Goal: Task Accomplishment & Management: Manage account settings

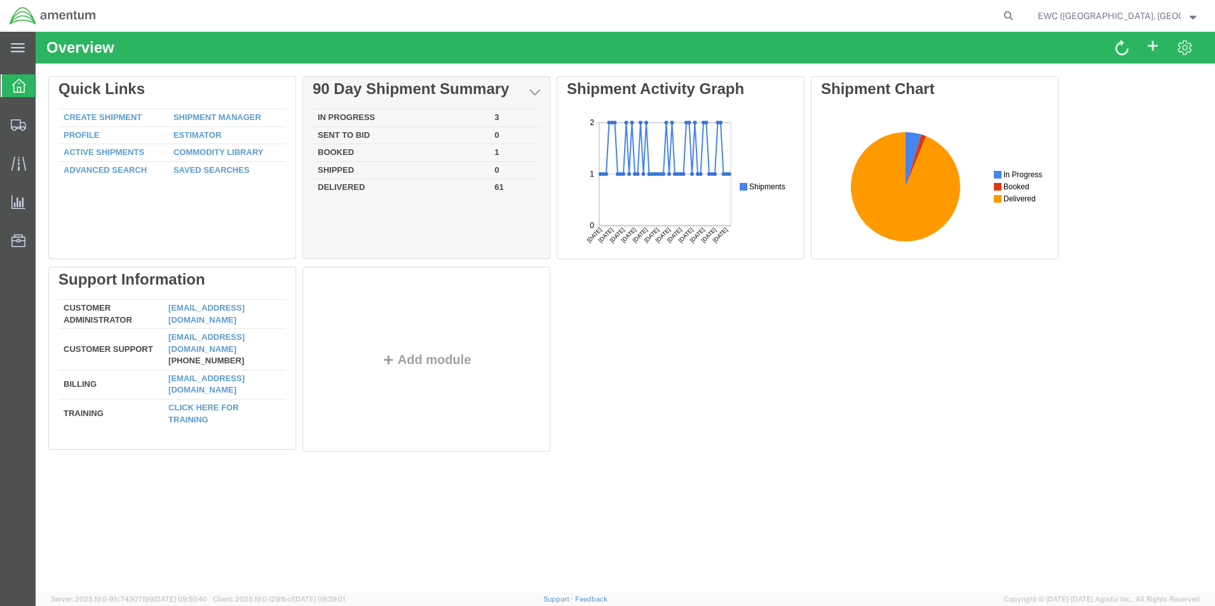
click at [342, 149] on td "Booked" at bounding box center [401, 153] width 177 height 18
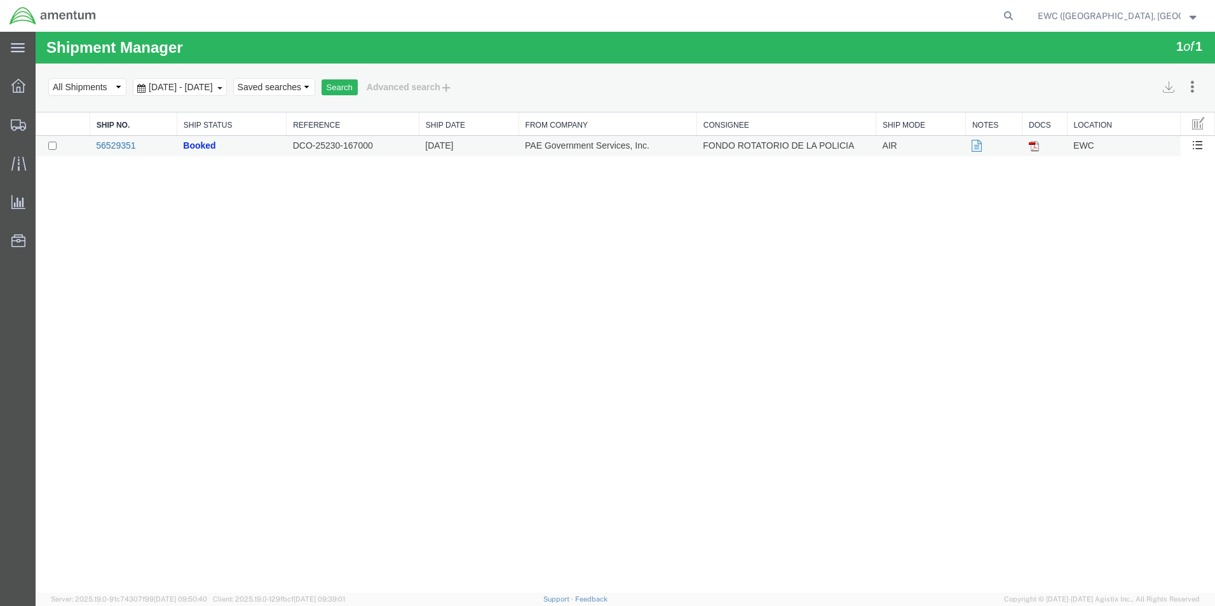
click at [112, 144] on link "56529351" at bounding box center [115, 145] width 39 height 10
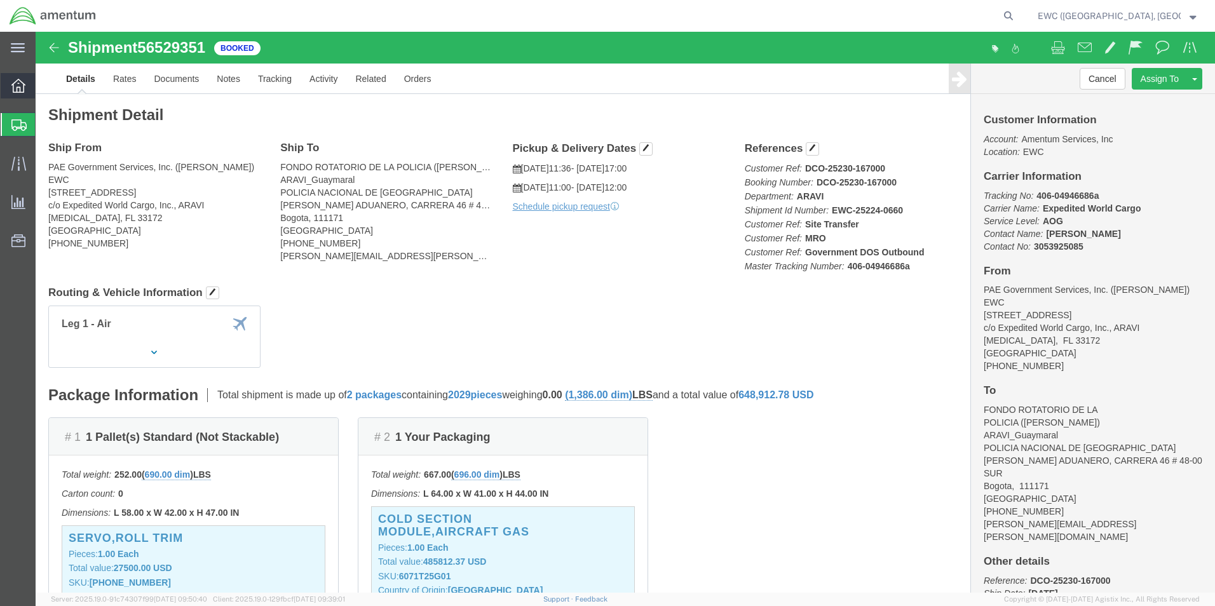
click at [12, 85] on icon at bounding box center [18, 86] width 14 height 14
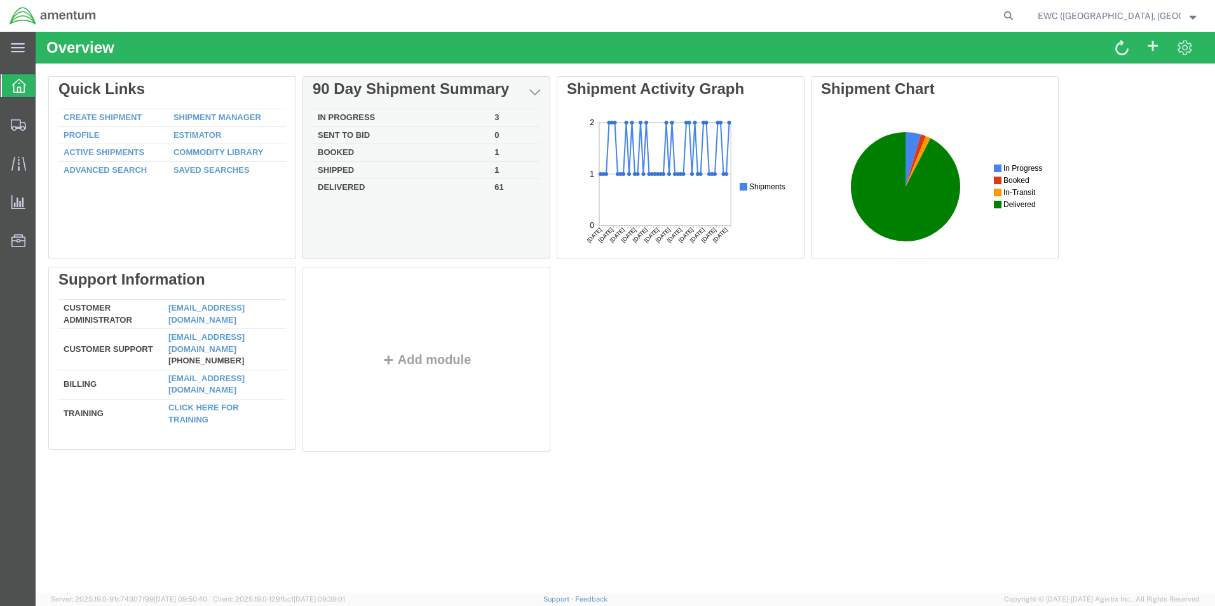
click at [369, 114] on td "In Progress" at bounding box center [401, 118] width 177 height 18
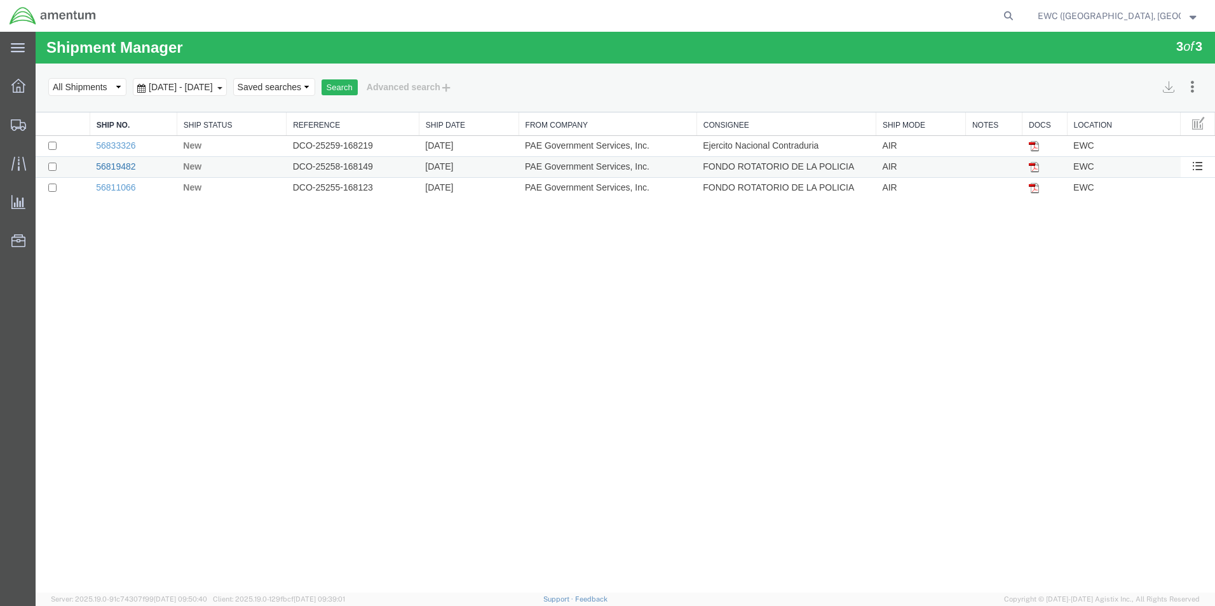
click at [114, 165] on link "56819482" at bounding box center [115, 166] width 39 height 10
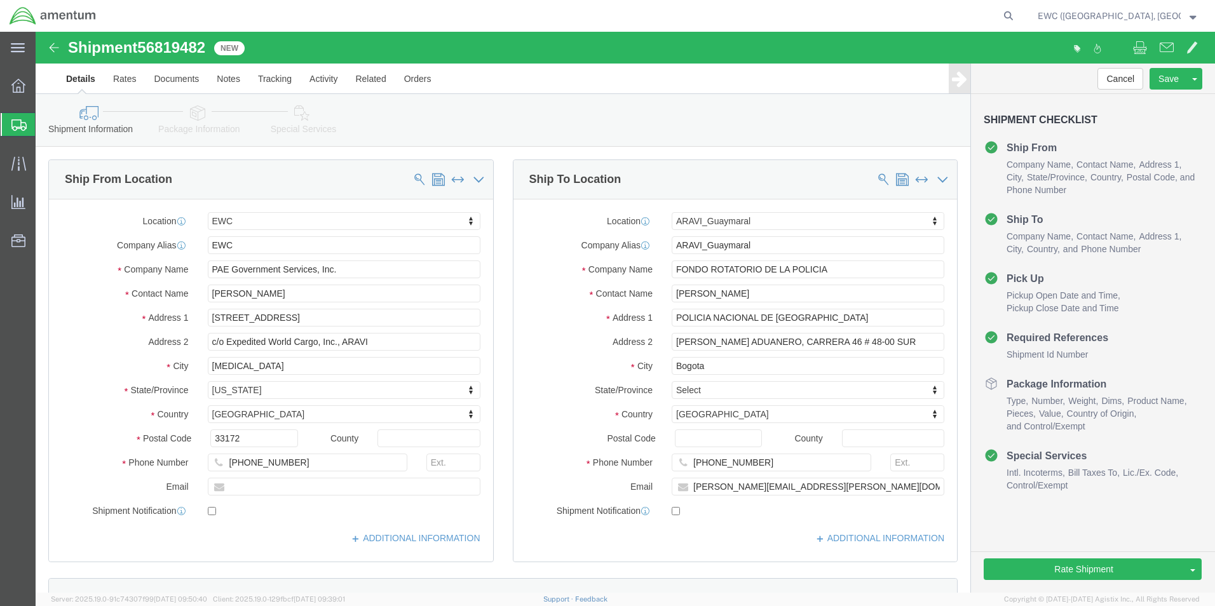
select select "60951"
select select "63333"
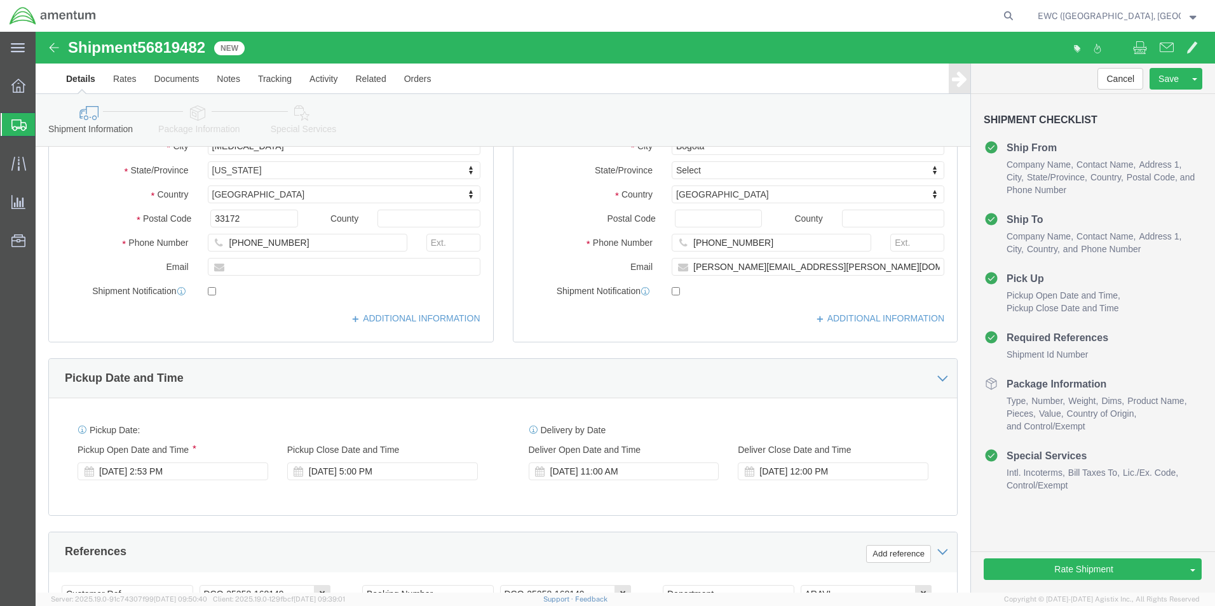
scroll to position [191, 0]
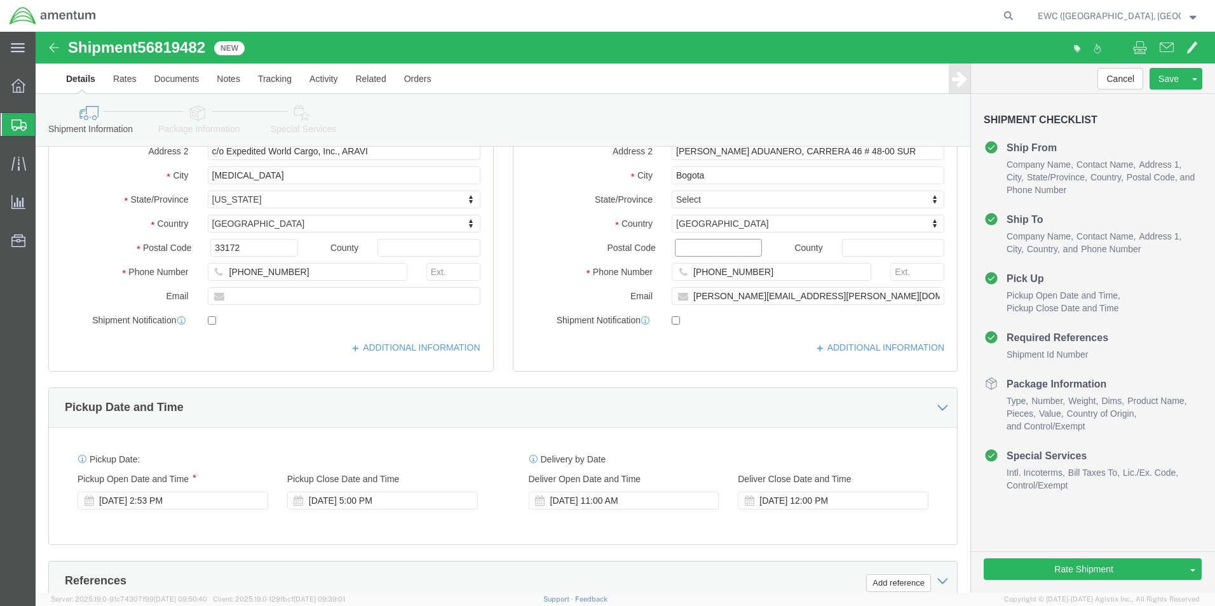
click input "Postal Code"
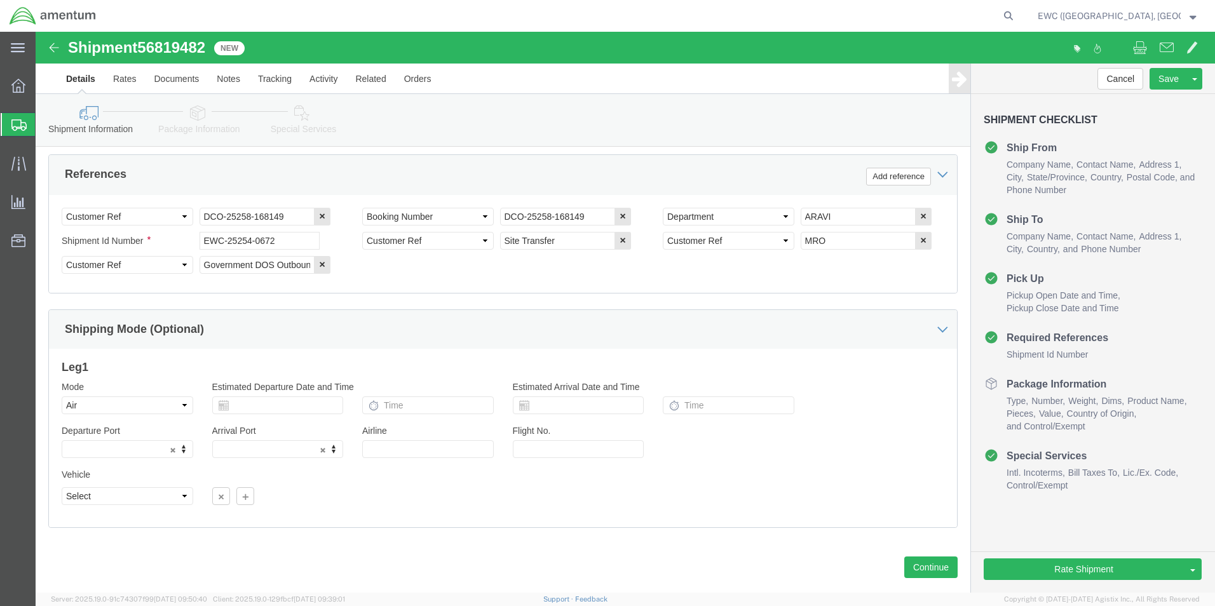
scroll to position [622, 0]
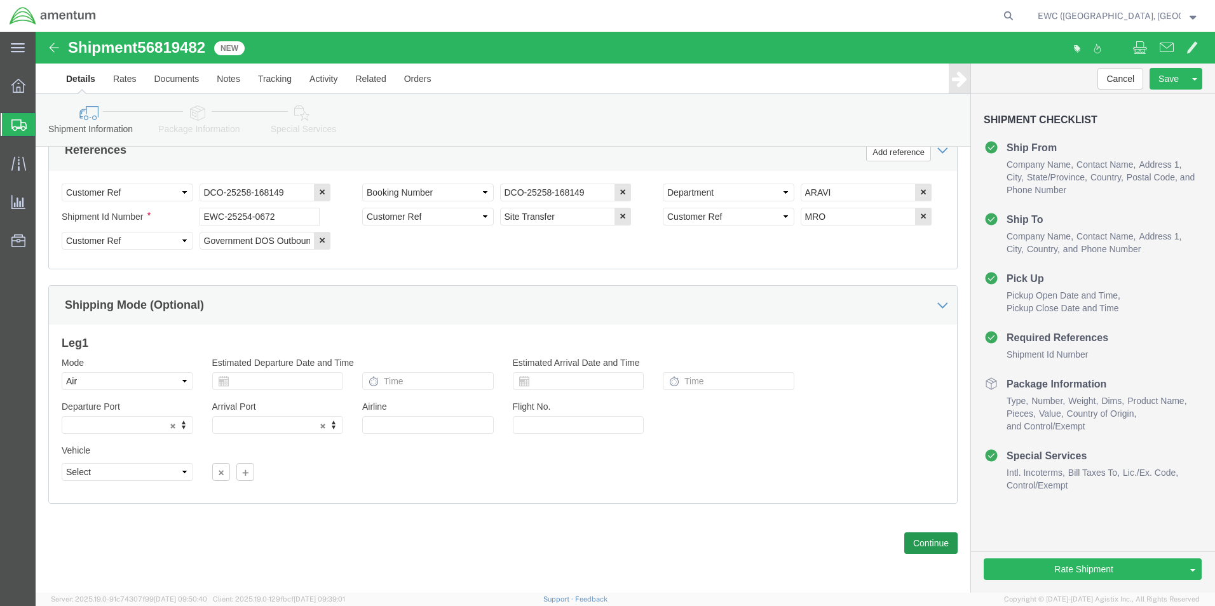
type input "111171"
select select
click button "Continue"
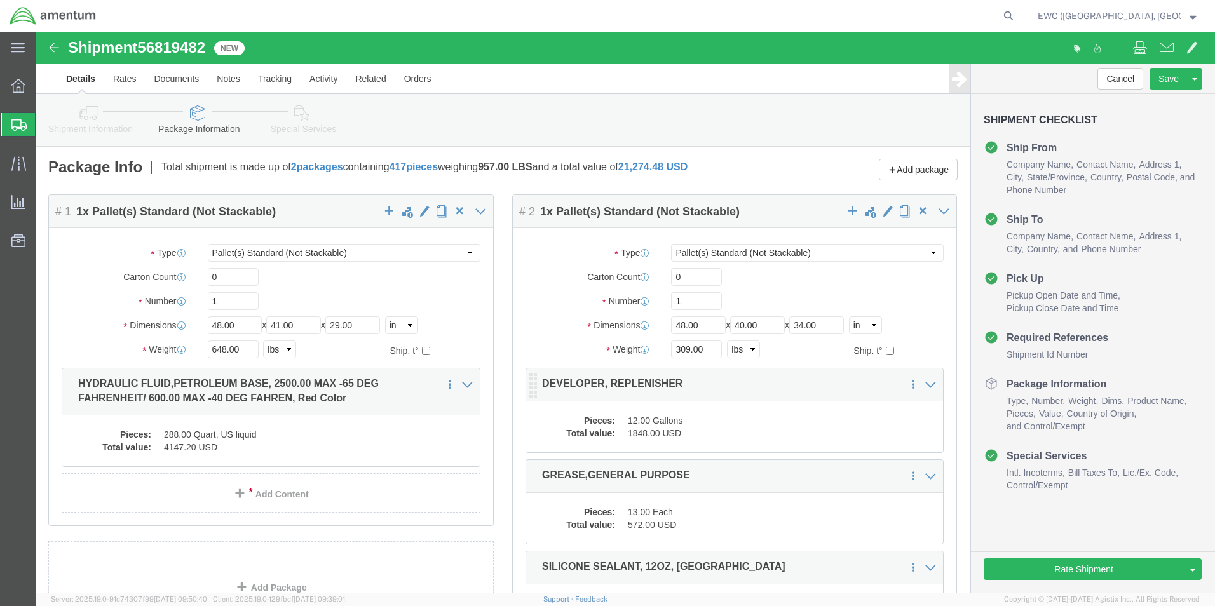
scroll to position [0, 0]
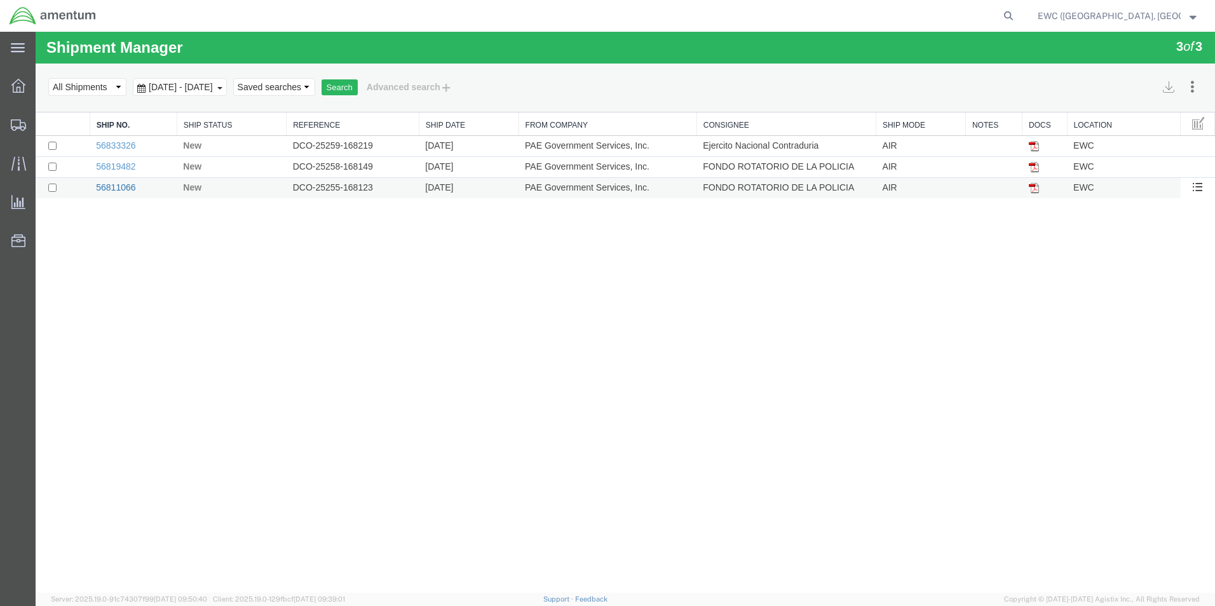
click at [105, 185] on link "56811066" at bounding box center [115, 187] width 39 height 10
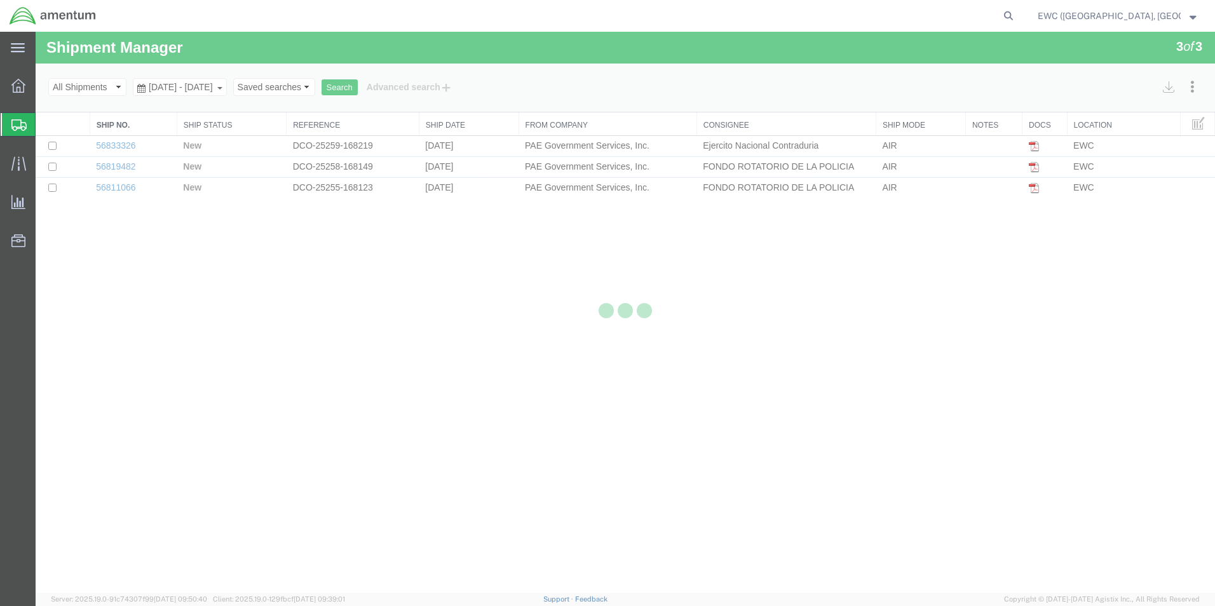
select select "60951"
select select "63333"
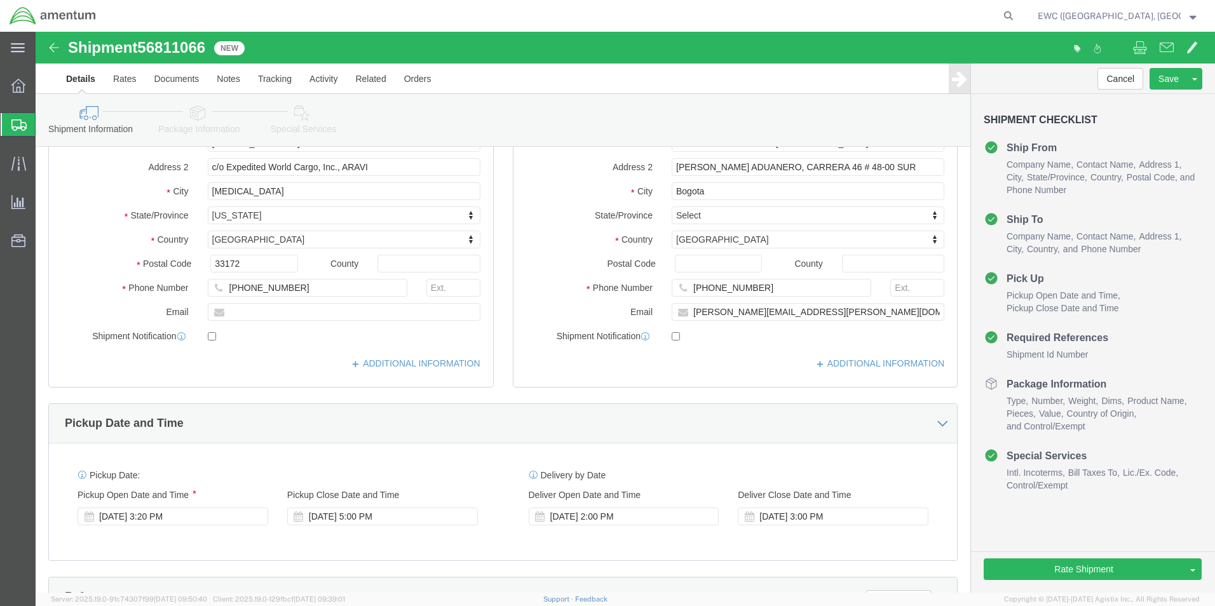
scroll to position [191, 0]
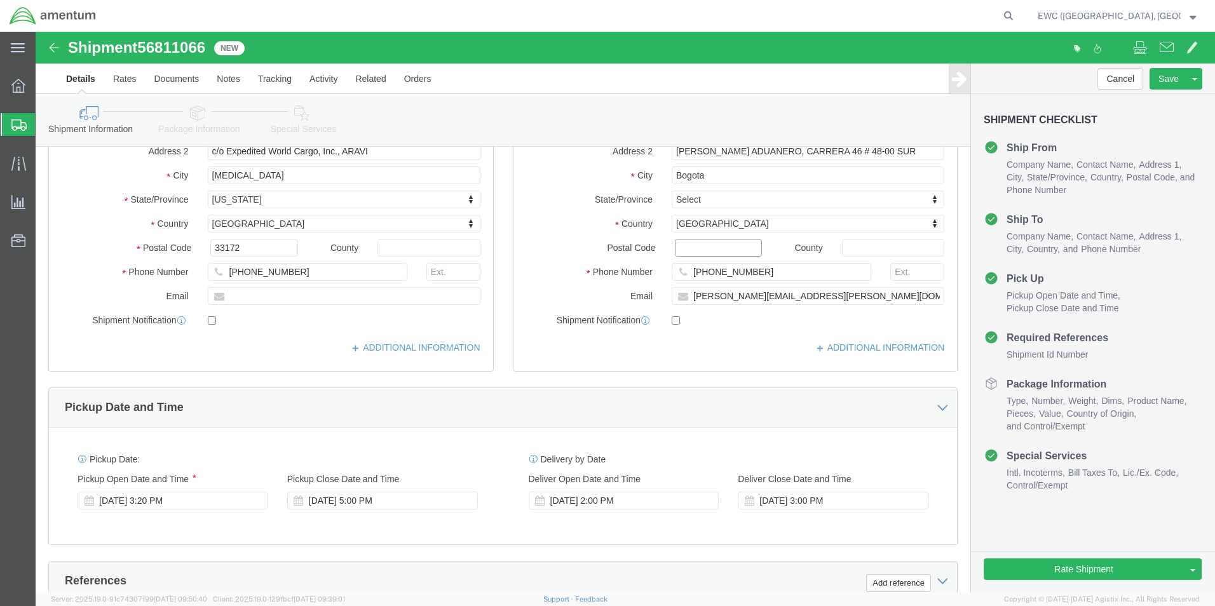
click input "Postal Code"
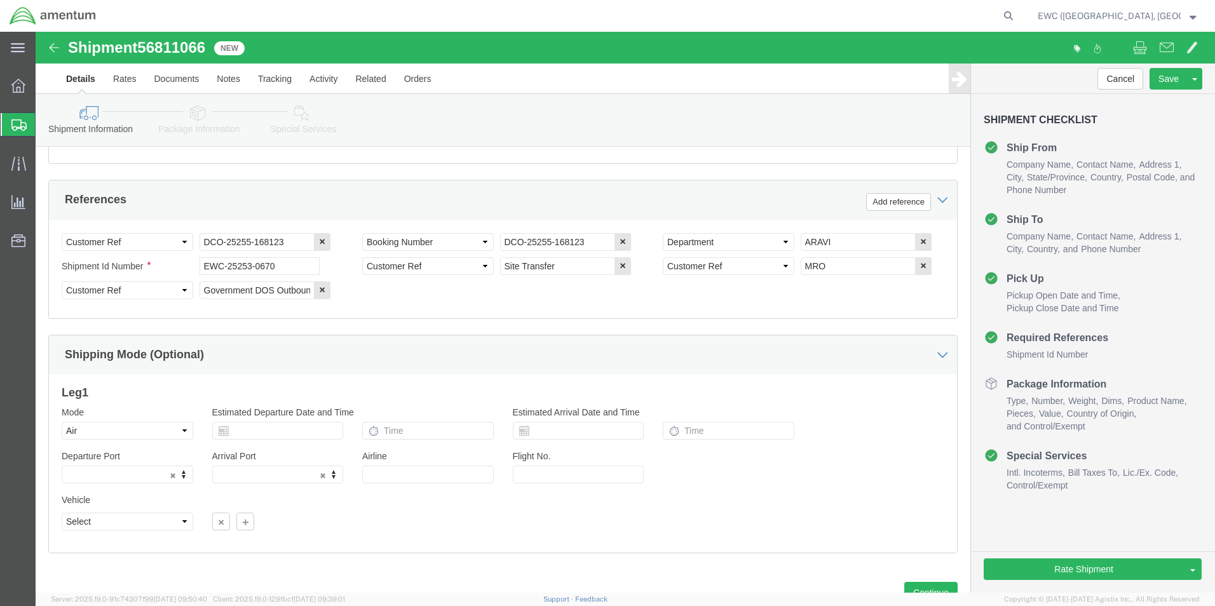
scroll to position [622, 0]
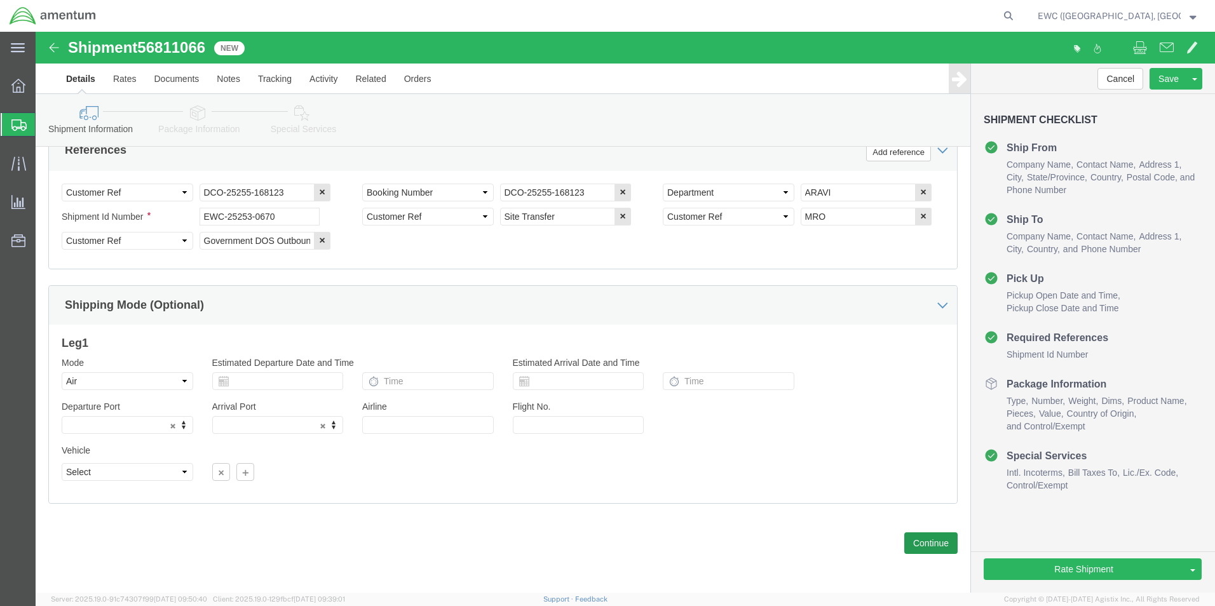
type input "111171"
select select
click button "Continue"
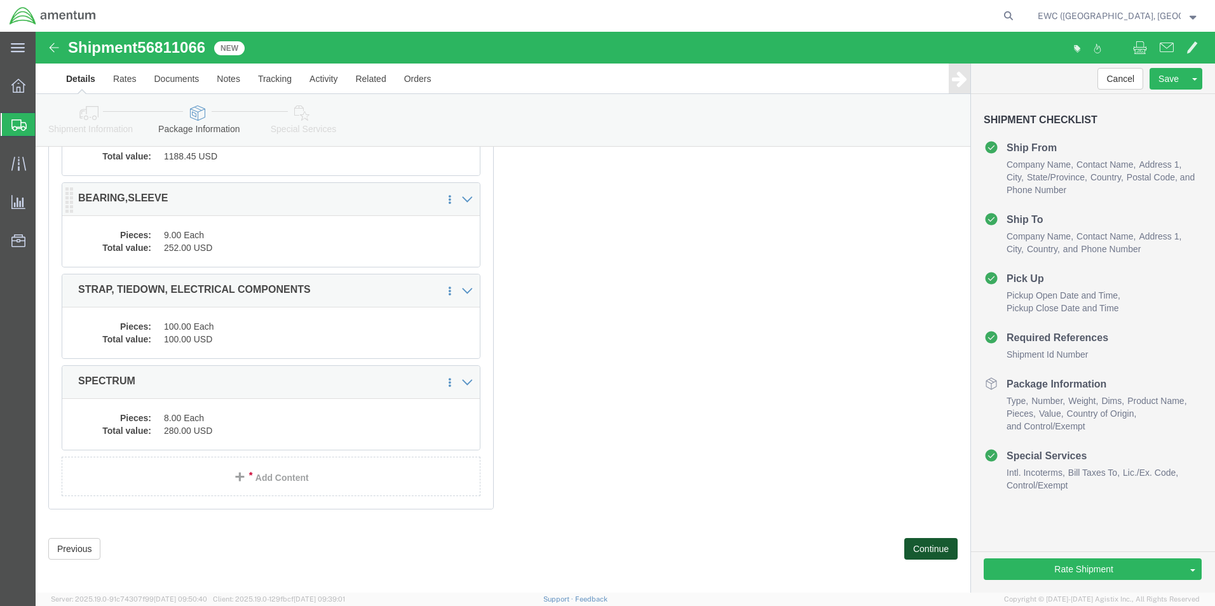
scroll to position [4621, 0]
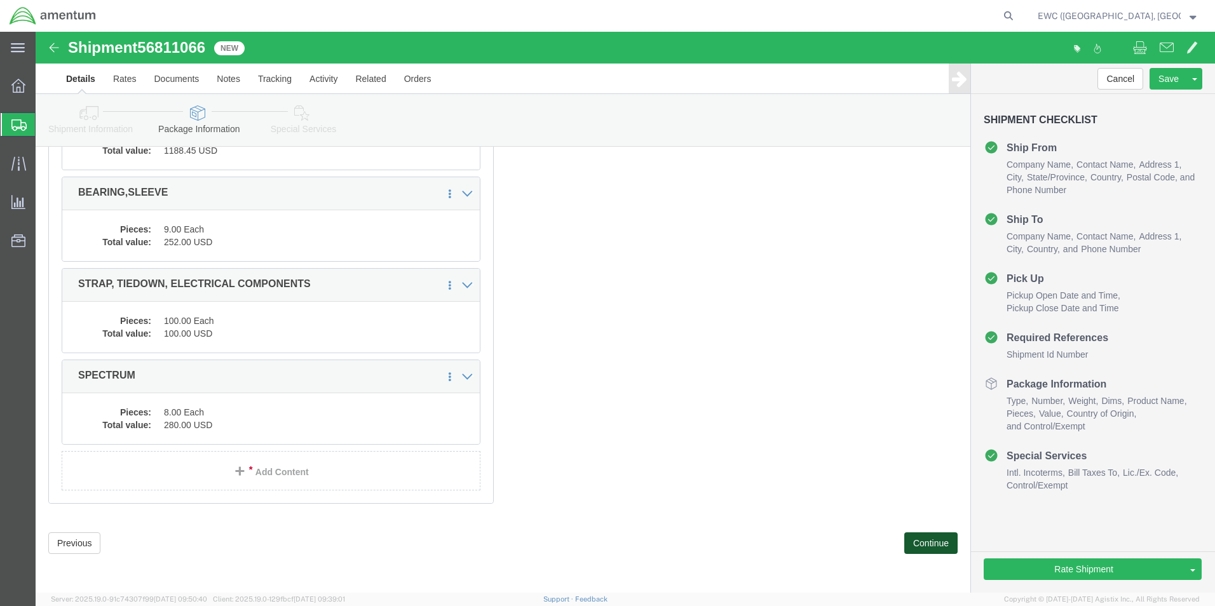
click button "Continue"
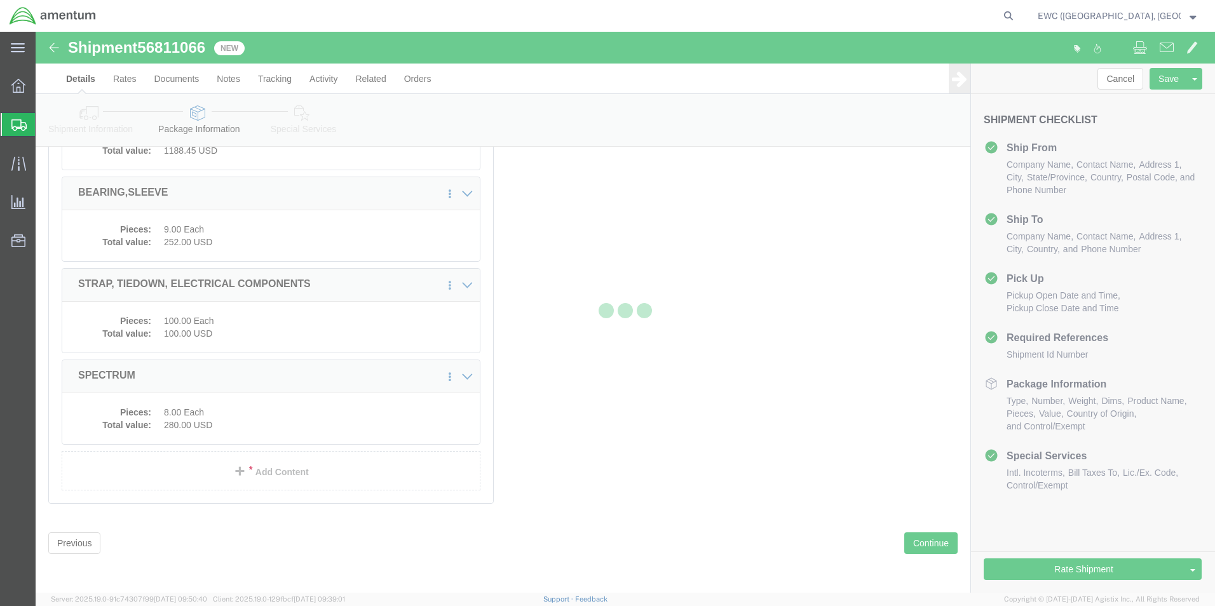
select select
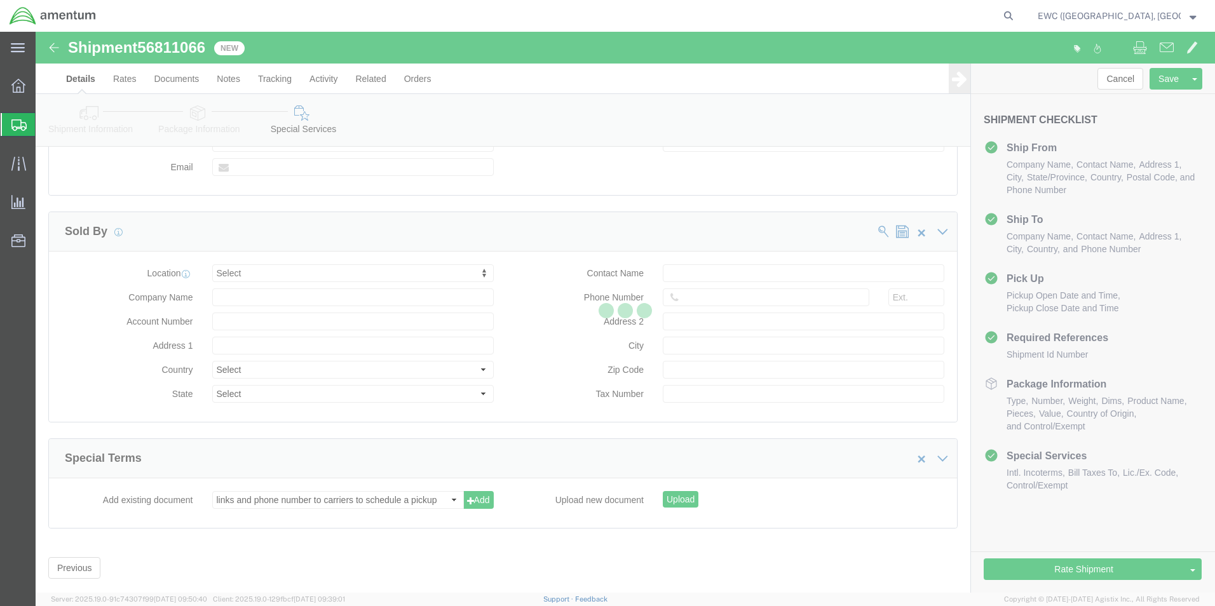
select select "DEPARTMENT"
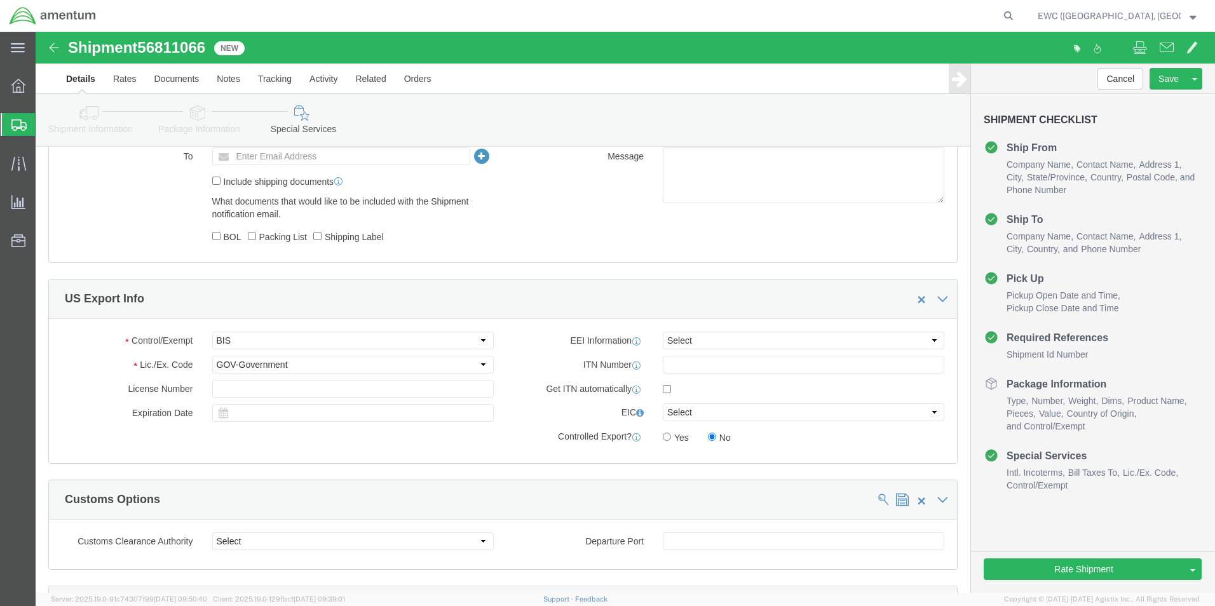
scroll to position [812, 0]
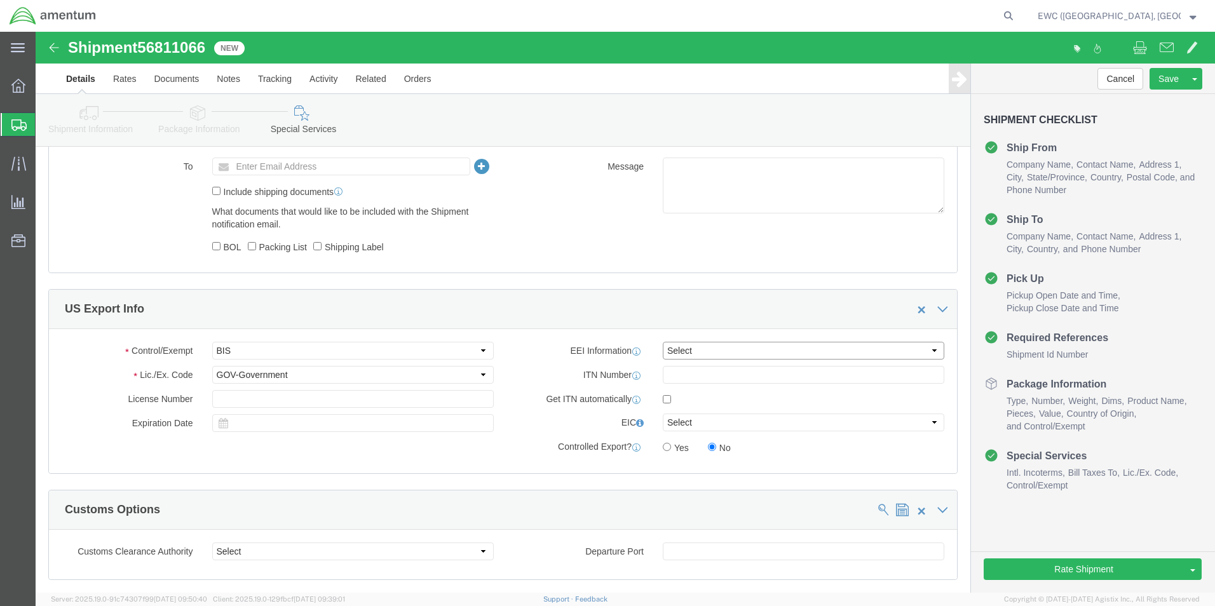
click select "Select AES-Direct EEI Carrier File EEI EEI Exempt"
select select "AESD"
click select "Select AES-Direct EEI Carrier File EEI EEI Exempt"
click input "text"
paste input "order 106510072"
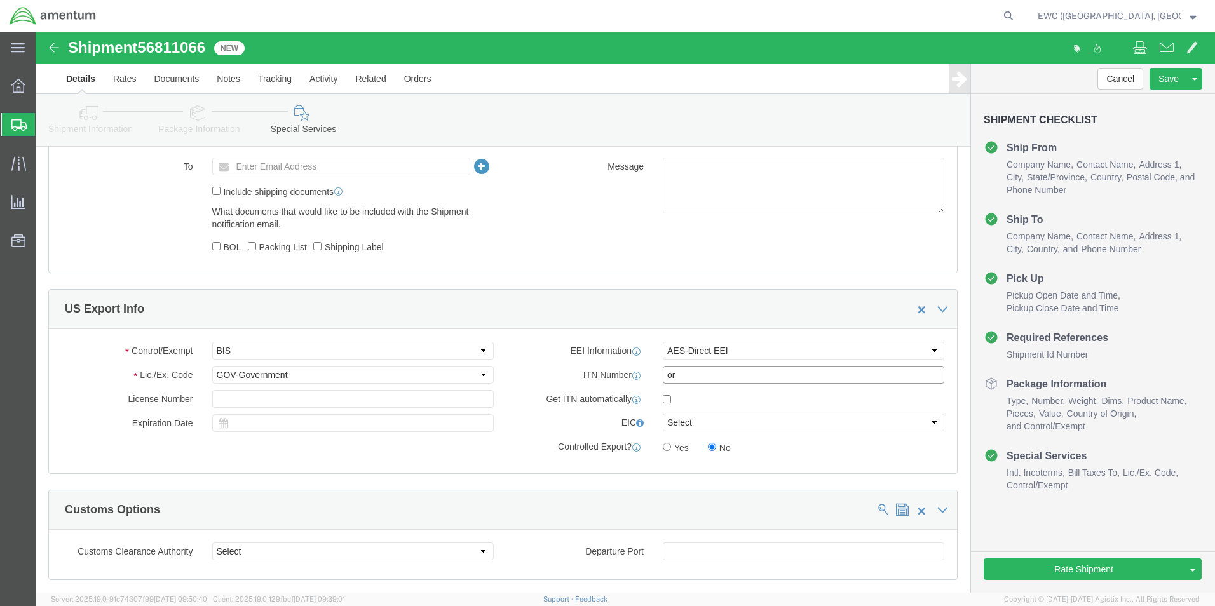
type input "o"
click input "text"
paste input "X20250916494197"
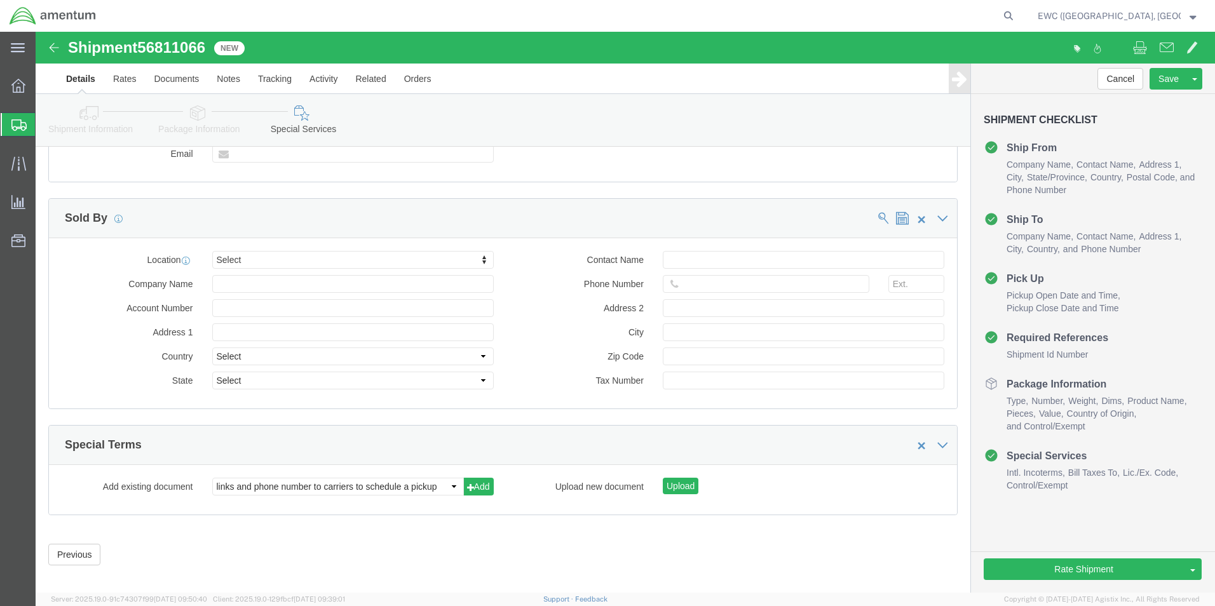
scroll to position [1472, 0]
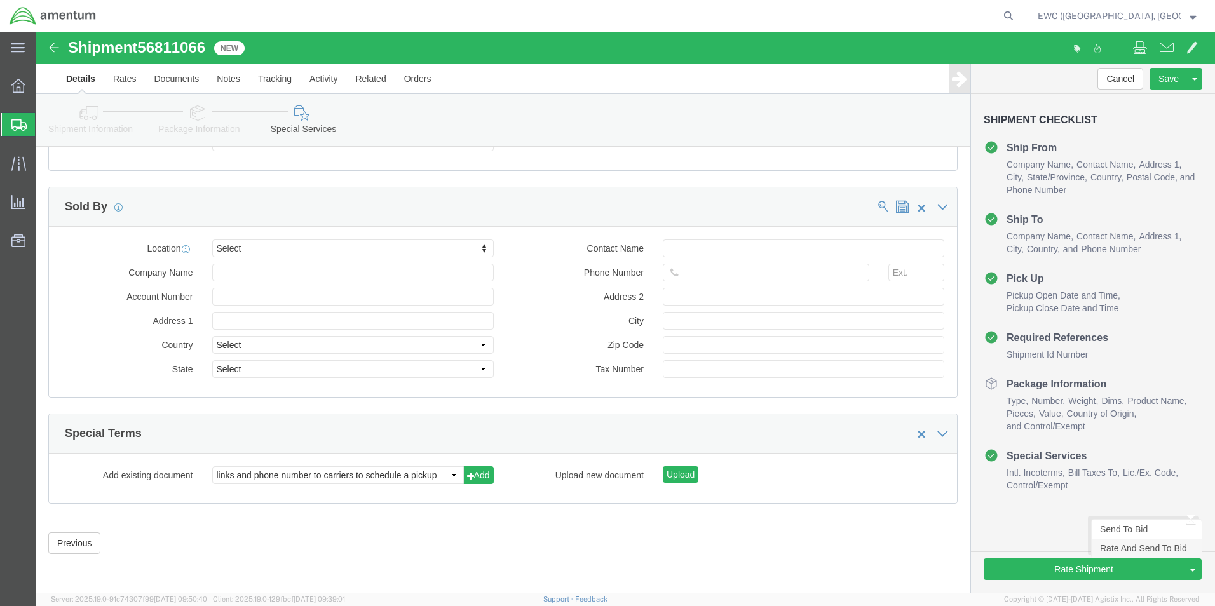
type input "X20250916494197"
click link "Rate And Send To Bid"
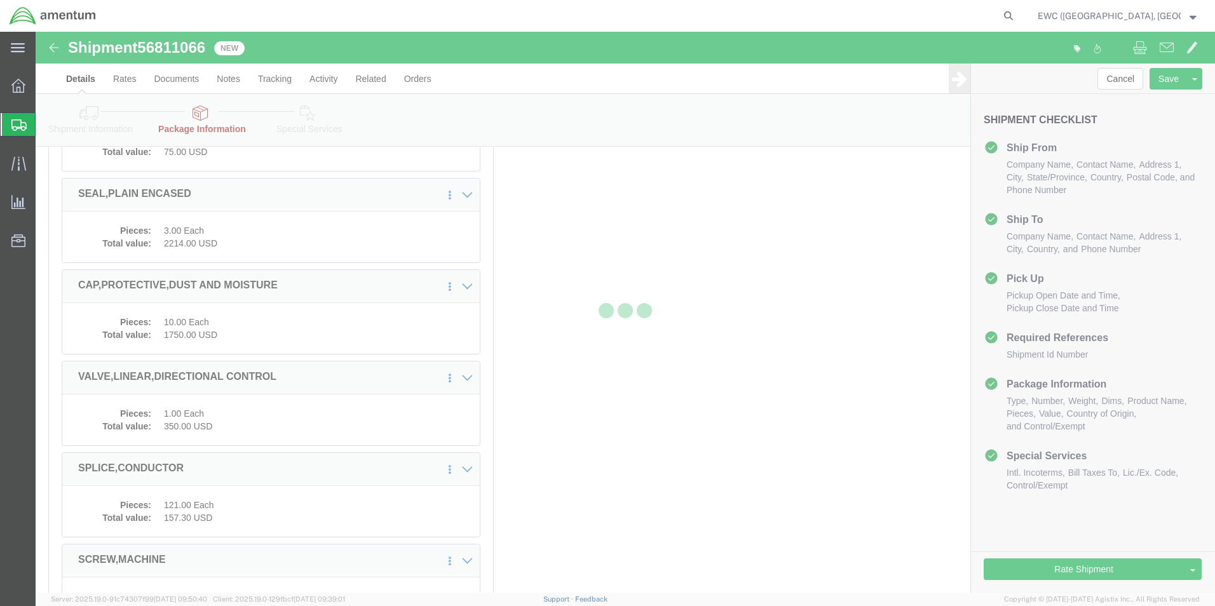
select select "PSNS"
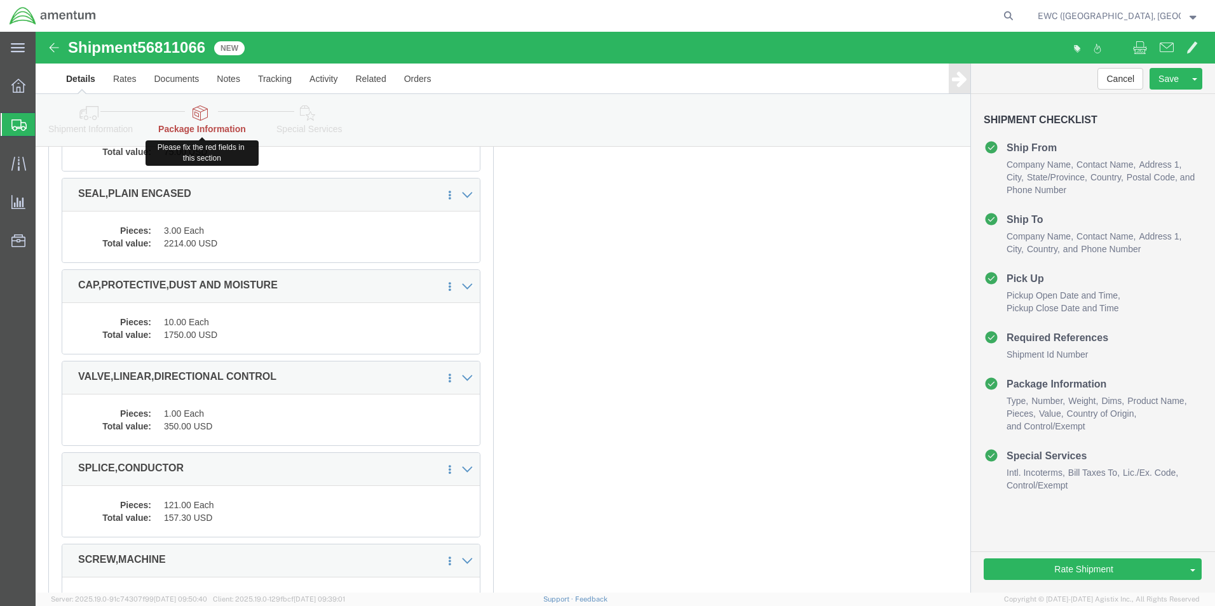
click icon
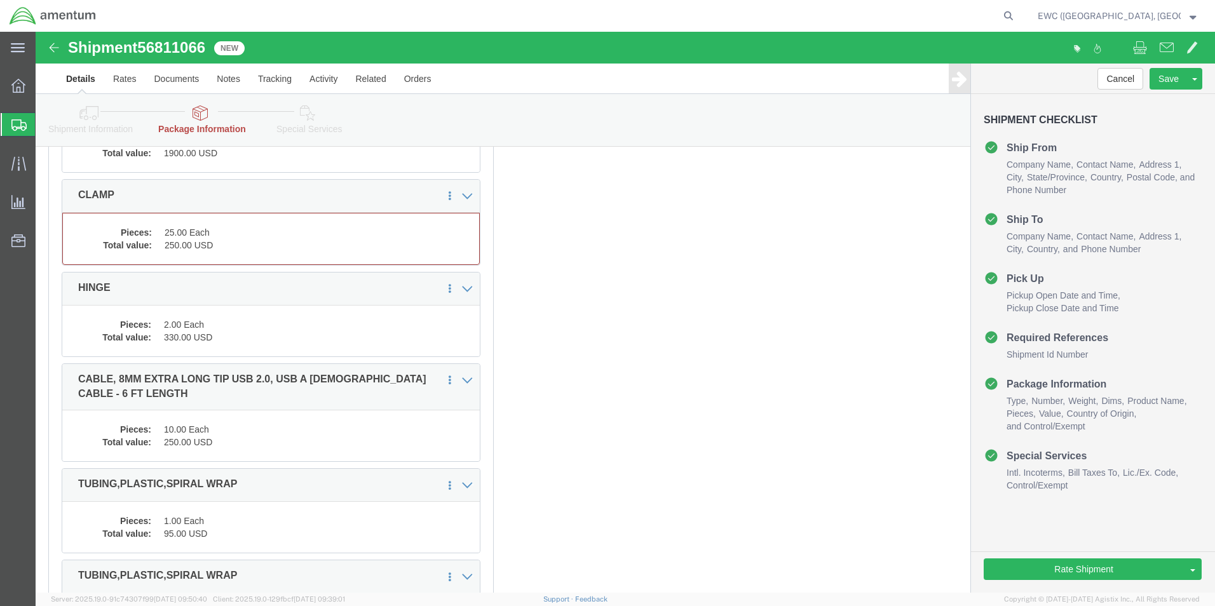
scroll to position [1017, 0]
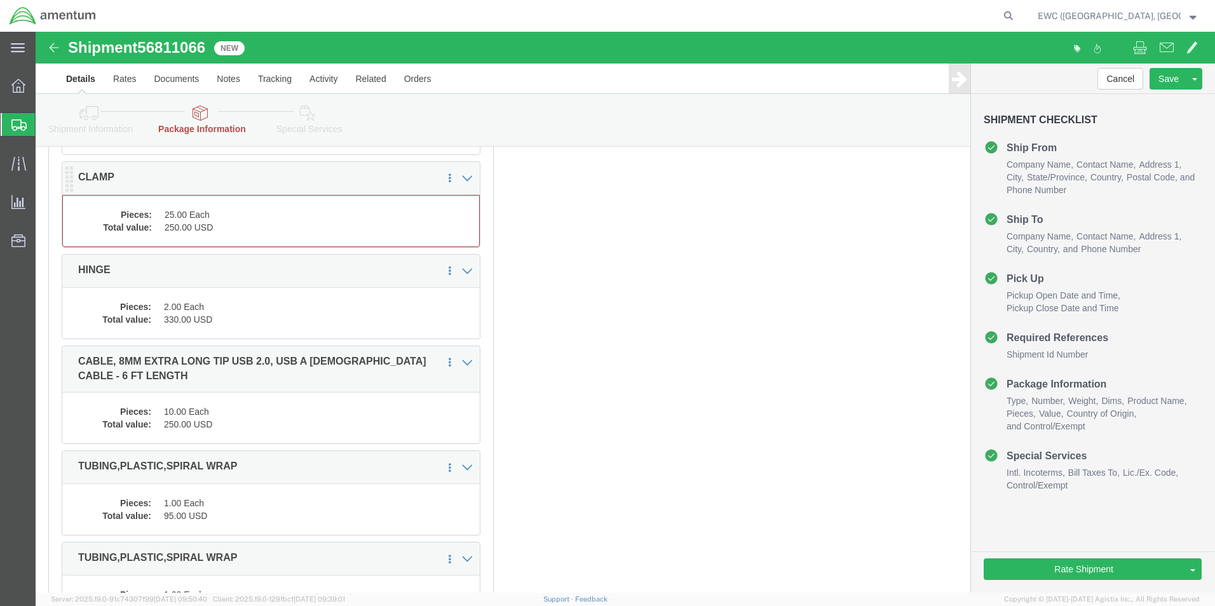
click dt "Total value:"
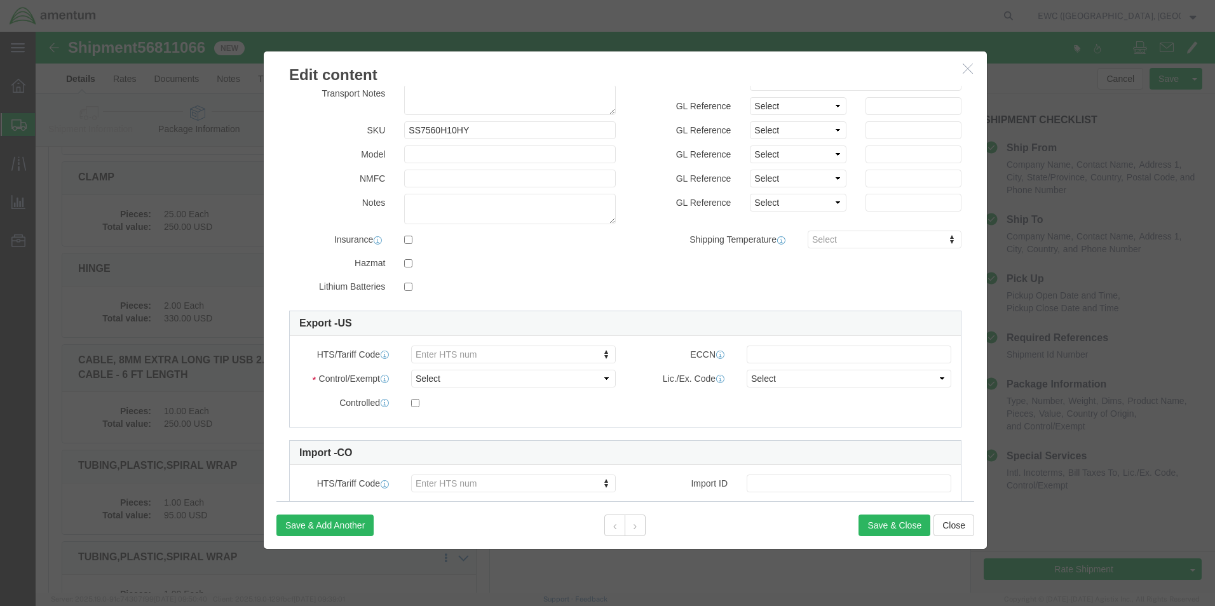
scroll to position [250, 0]
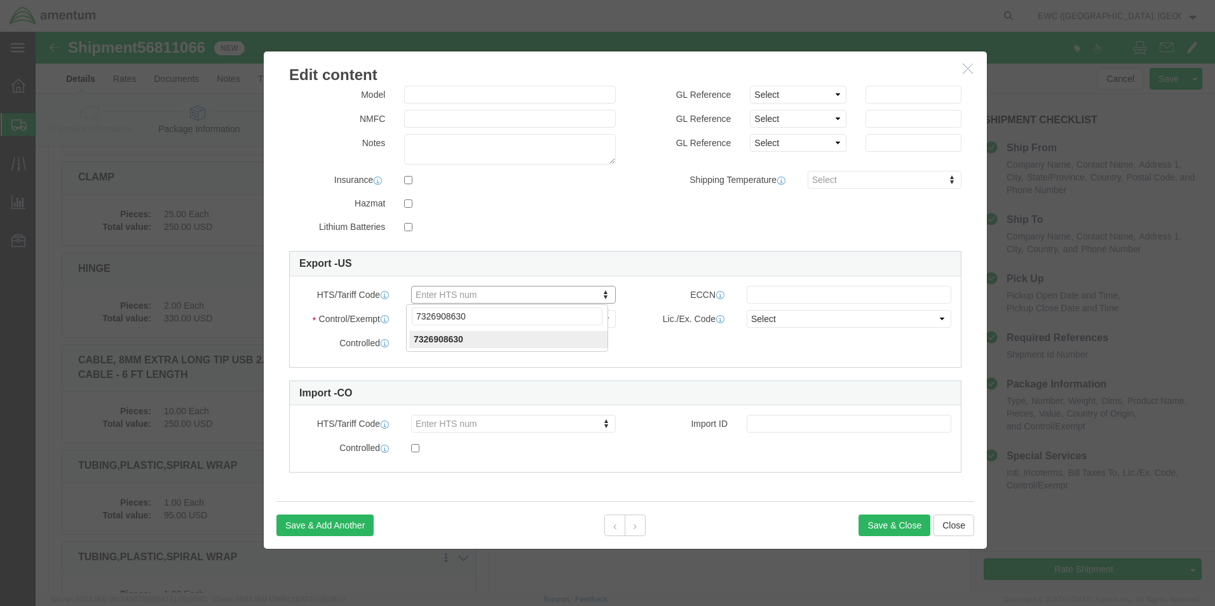
type input "7326908630"
paste input "9A991.d"
type input "9A991.d"
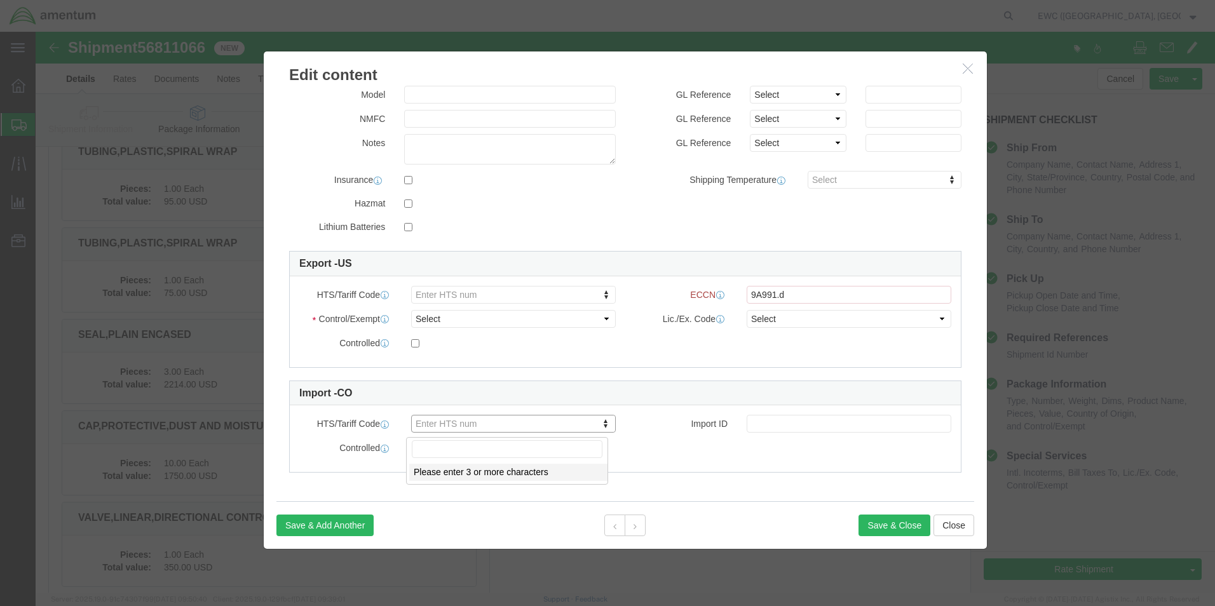
scroll to position [1257, 0]
click select "Select ATF BIS DEA EPA FDA FTR ITAR OFAC Other (OPA)"
select select "BIS"
click select "Select ATF BIS DEA EPA FDA FTR ITAR OFAC Other (OPA)"
click select "Select AGR-Agricultural APP-Computers APR-Additional Permissive Exports AVS-Air…"
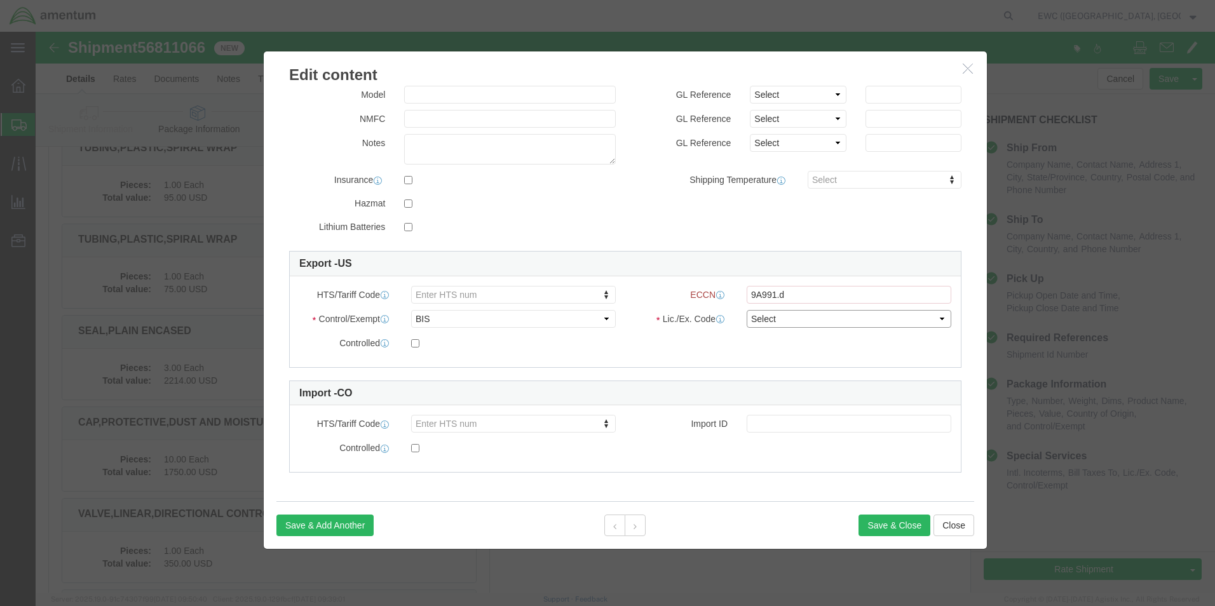
select select "NLR"
click select "Select AGR-Agricultural APP-Computers APR-Additional Permissive Exports AVS-Air…"
click button "Save & Close"
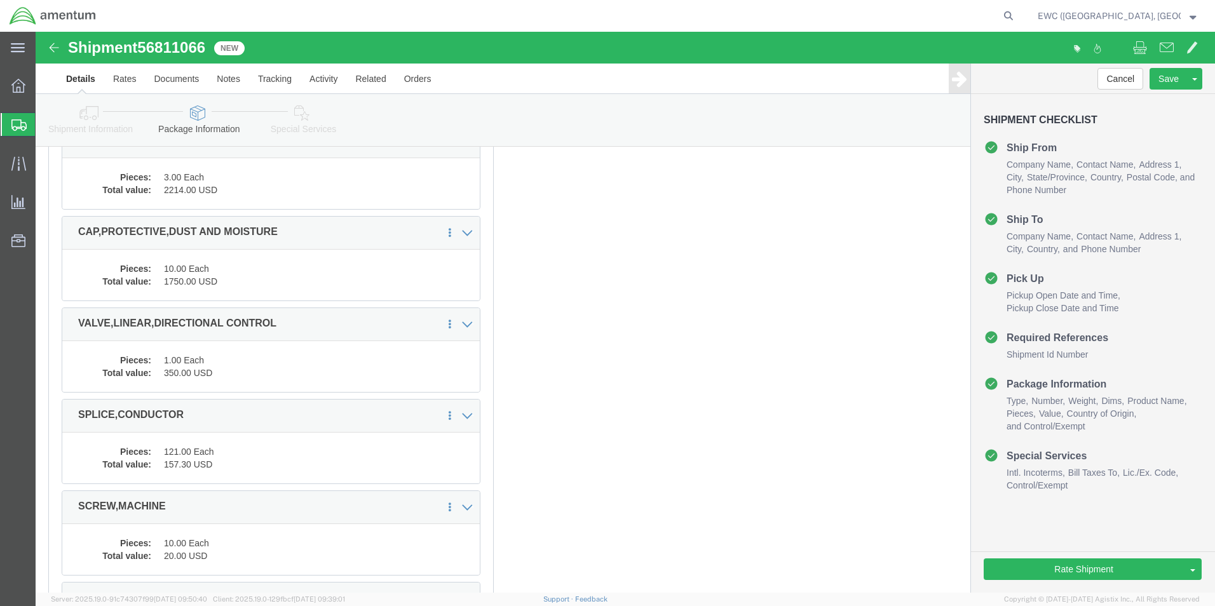
drag, startPoint x: 1112, startPoint y: 582, endPoint x: 1119, endPoint y: 590, distance: 11.2
click html "Shipment 56811066 New Details Rates Documents Notes Tracking Activity Related O…"
click div "Package Content # 1 1 x Pallet(s) Standard (Not Stackable) Package Type Select …"
drag, startPoint x: 1061, startPoint y: 515, endPoint x: 805, endPoint y: 525, distance: 256.9
click link "Rate And Send To Bid"
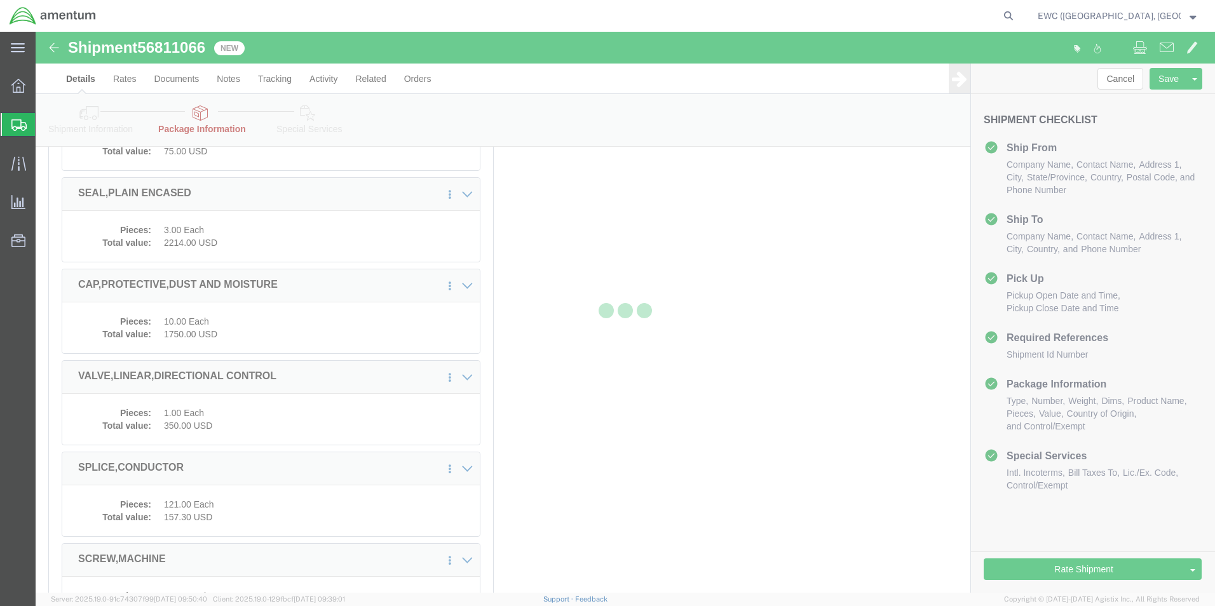
select select "PSNS"
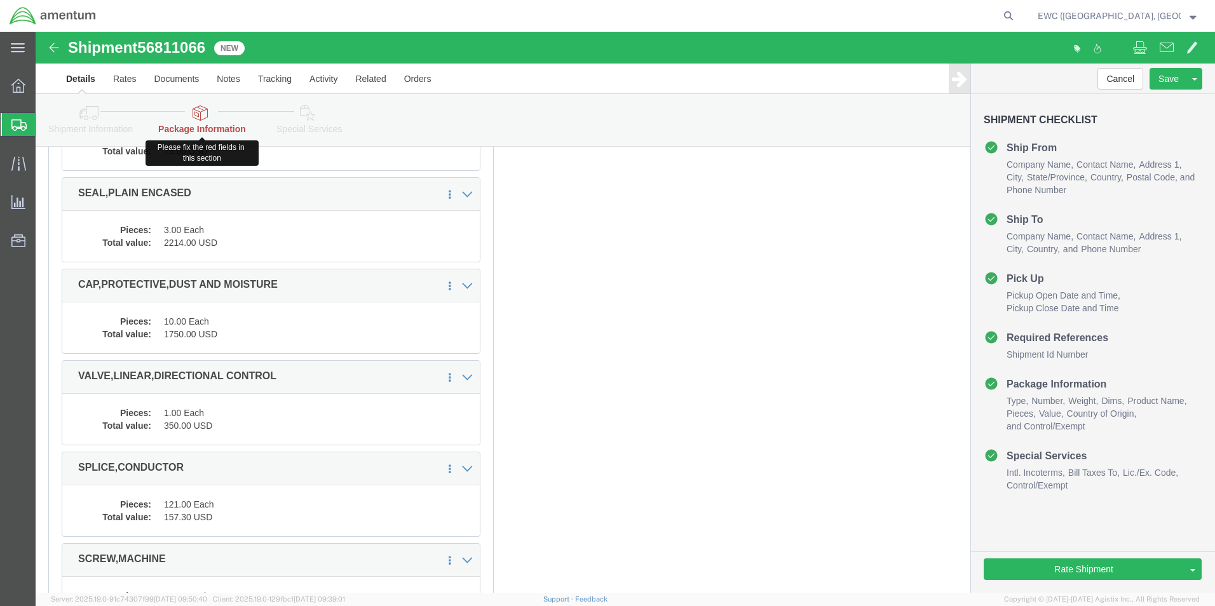
click link "Package Information"
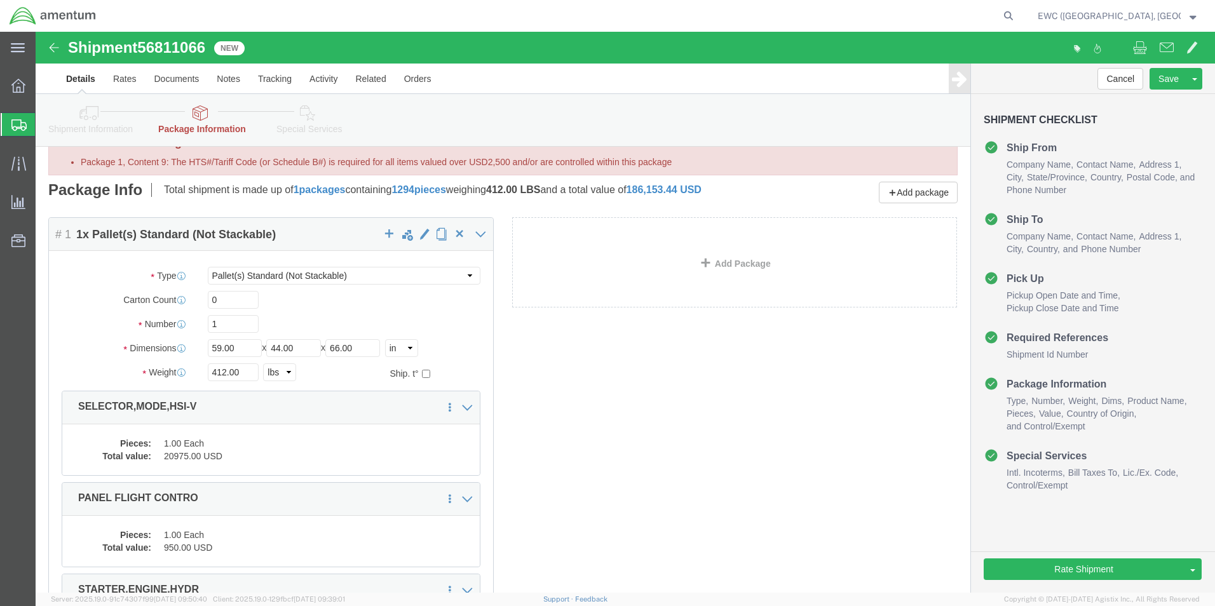
scroll to position [0, 0]
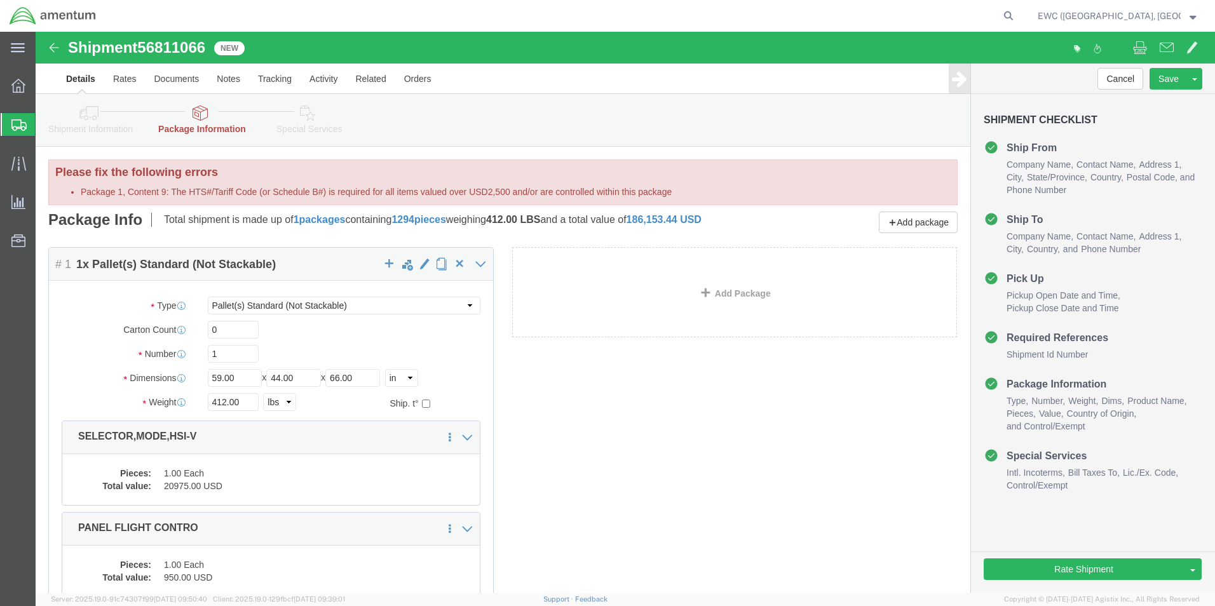
drag, startPoint x: 1174, startPoint y: 172, endPoint x: 1103, endPoint y: 6, distance: 180.2
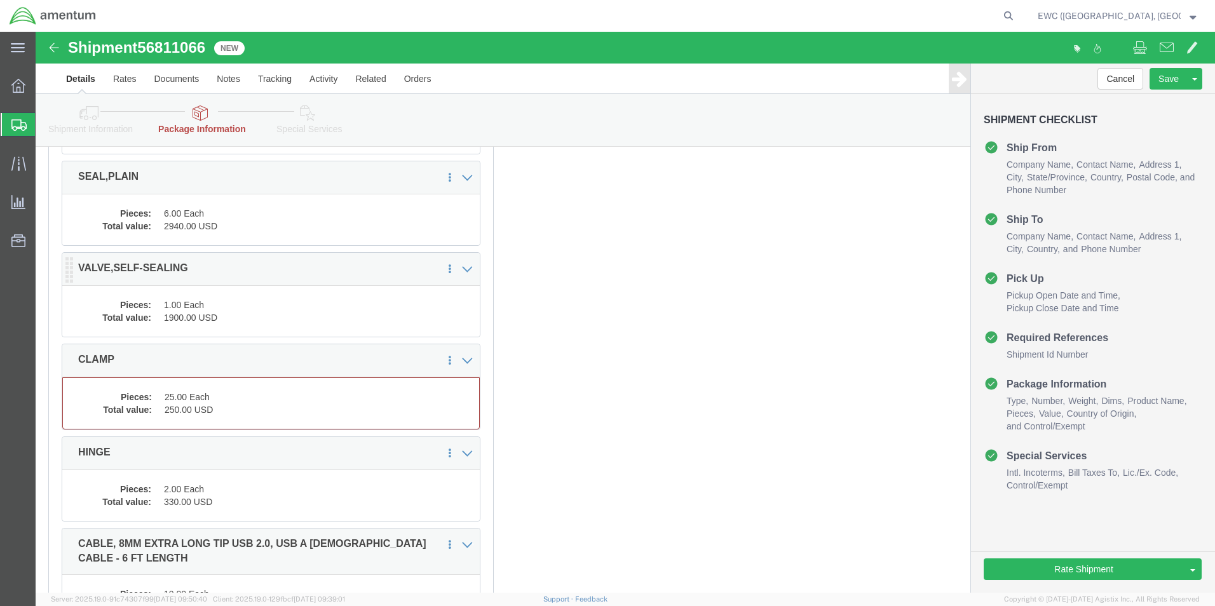
scroll to position [890, 0]
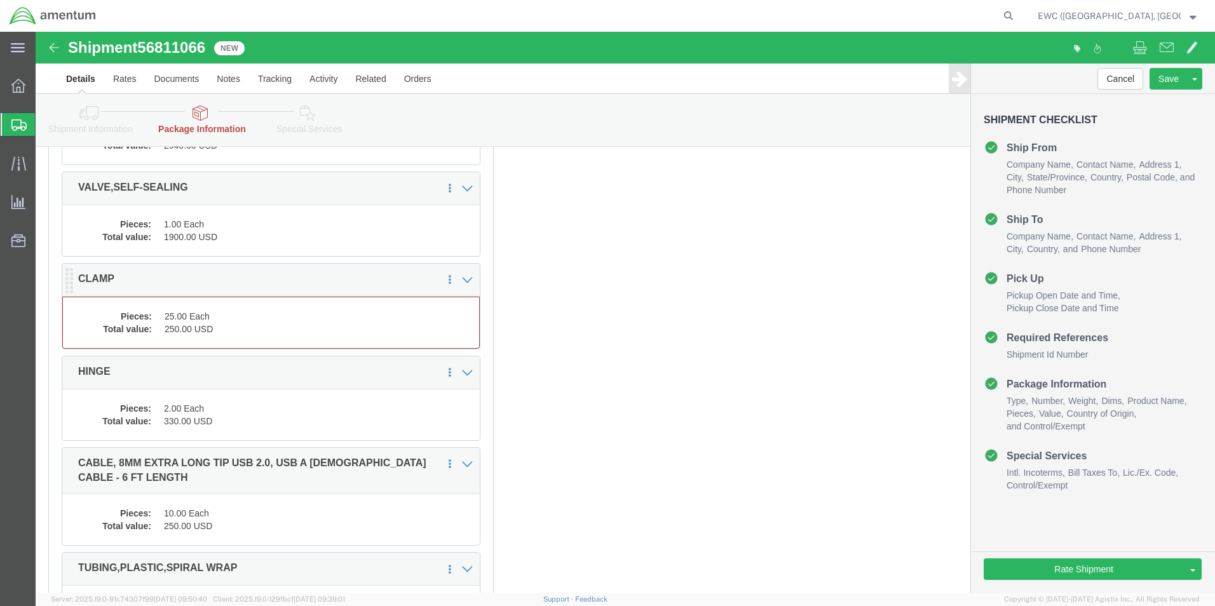
click dd "250.00 USD"
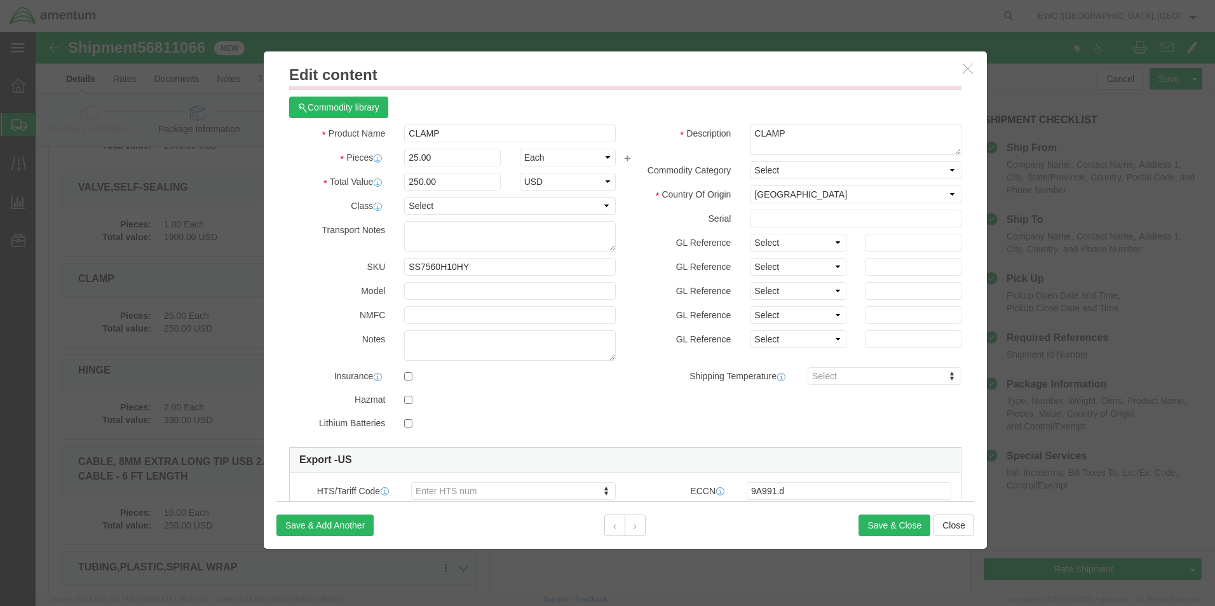
scroll to position [0, 0]
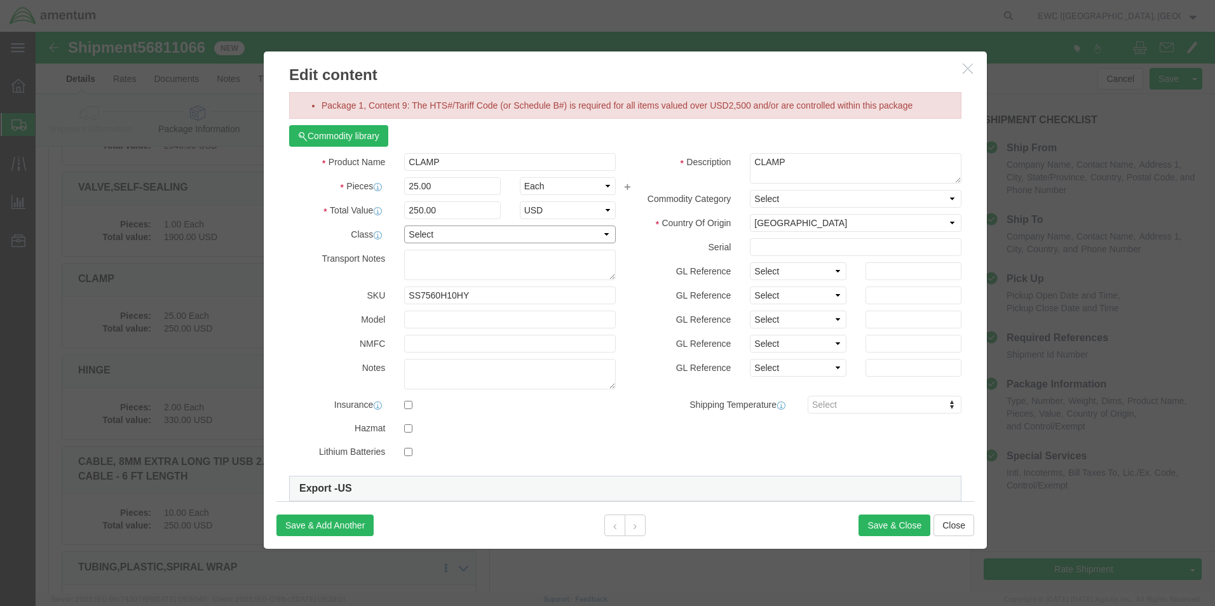
drag, startPoint x: 526, startPoint y: 148, endPoint x: 491, endPoint y: 147, distance: 34.3
drag, startPoint x: 491, startPoint y: 147, endPoint x: 400, endPoint y: 363, distance: 234.7
click div "Product Name CLAMP Pieces 25.00 Select Bag Barrels 100Board Feet Bottle Box Bli…"
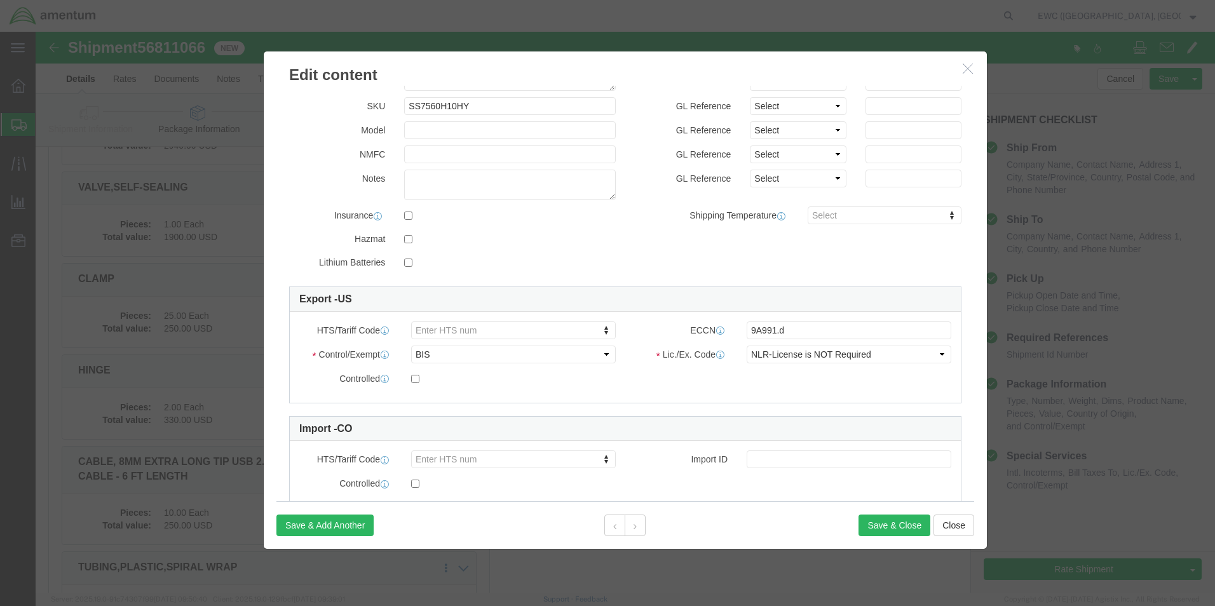
scroll to position [225, 0]
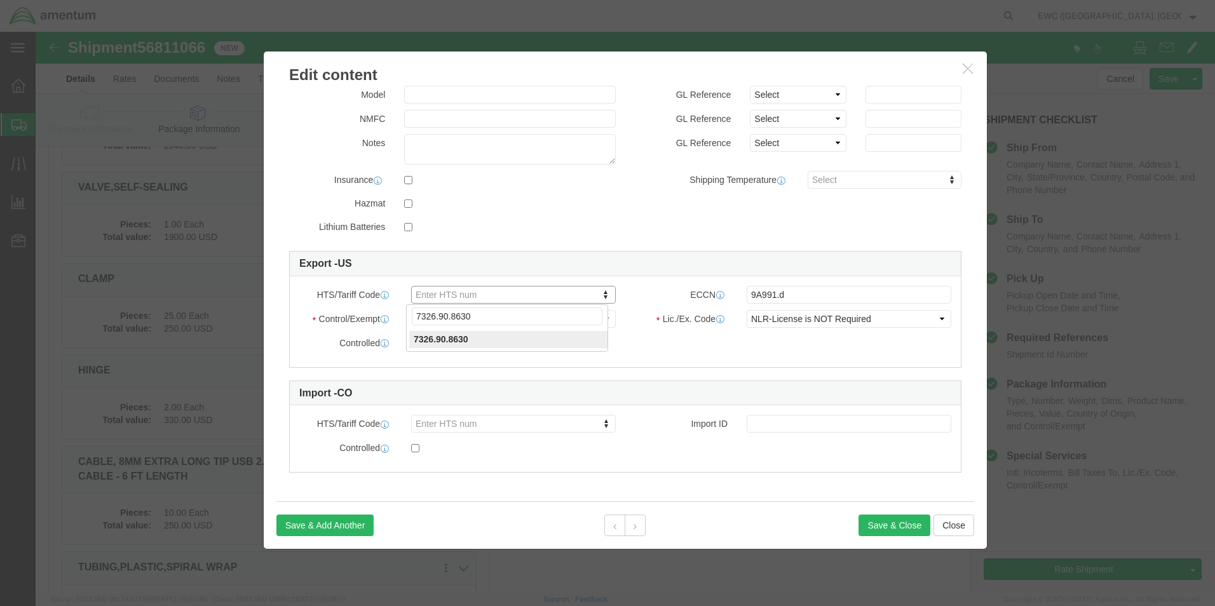
type input "7326.90.8630"
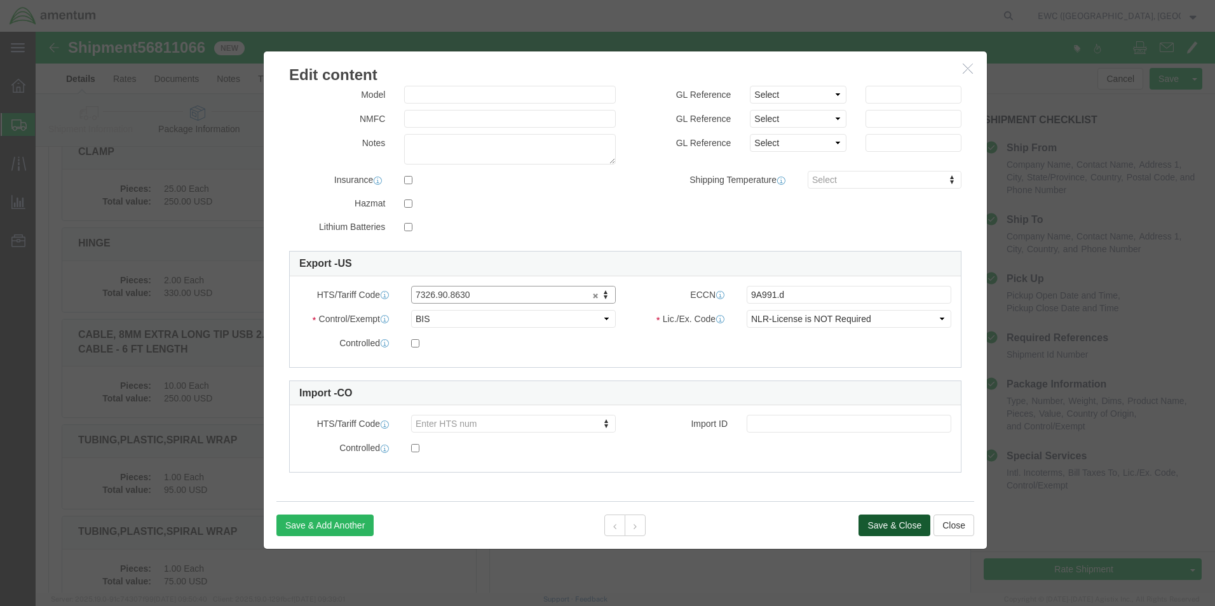
click button "Save & Close"
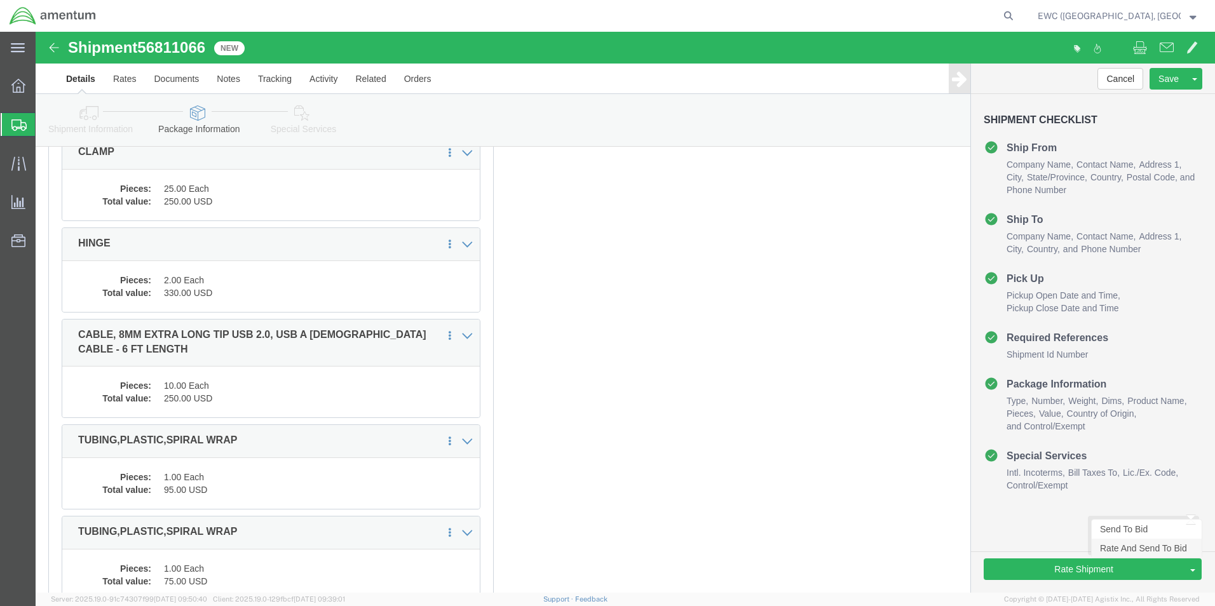
drag, startPoint x: 1055, startPoint y: 519, endPoint x: 484, endPoint y: 374, distance: 589.3
click link "Rate And Send To Bid"
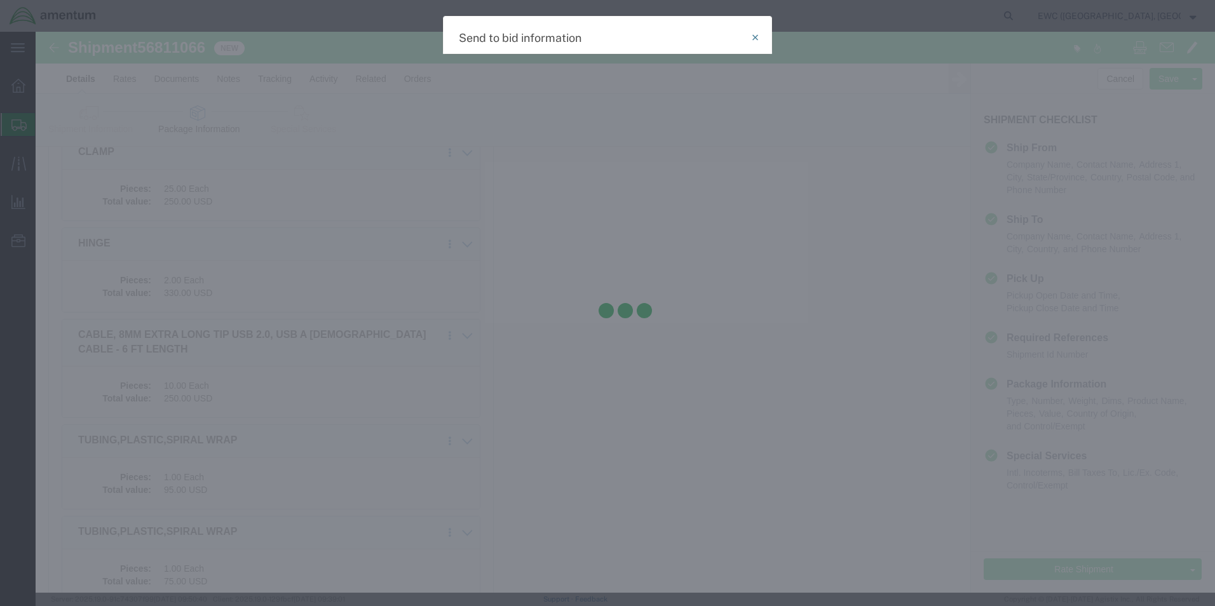
select select "AIR"
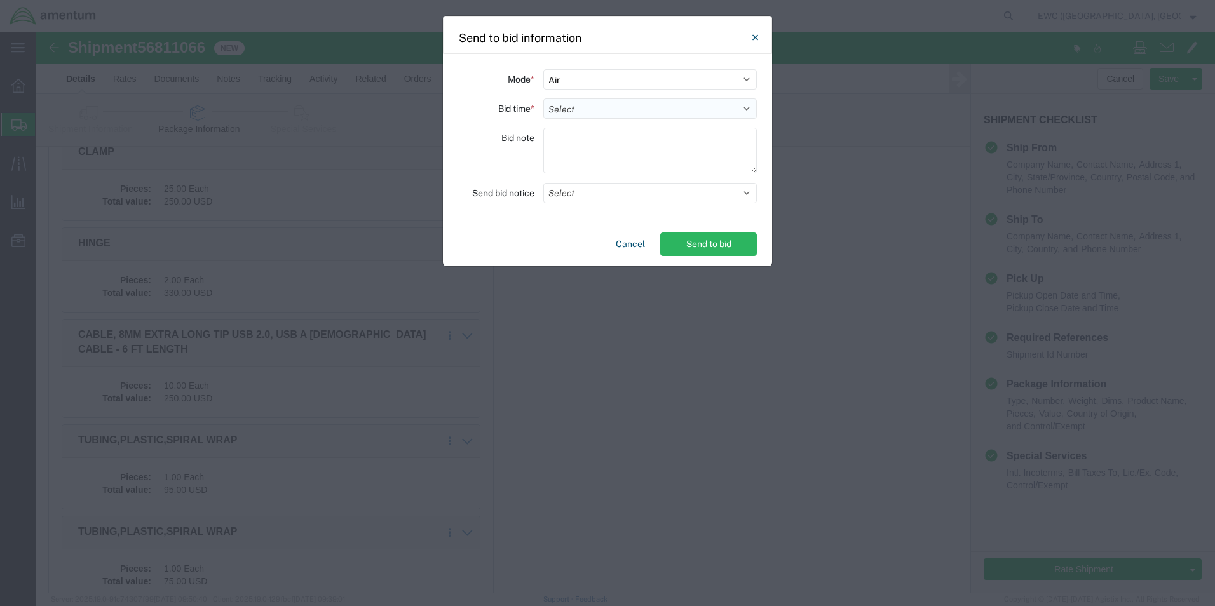
click at [573, 106] on select "Select 30 Min (Rush) 1 Hour (Rush) 2 Hours (Rush) 4 Hours (Rush) 8 Hours (Rush)…" at bounding box center [650, 109] width 214 height 20
select select "0.5"
click at [543, 99] on select "Select 30 Min (Rush) 1 Hour (Rush) 2 Hours (Rush) 4 Hours (Rush) 8 Hours (Rush)…" at bounding box center [650, 109] width 214 height 20
click at [561, 138] on textarea at bounding box center [650, 151] width 214 height 46
type textarea "ARAVI"
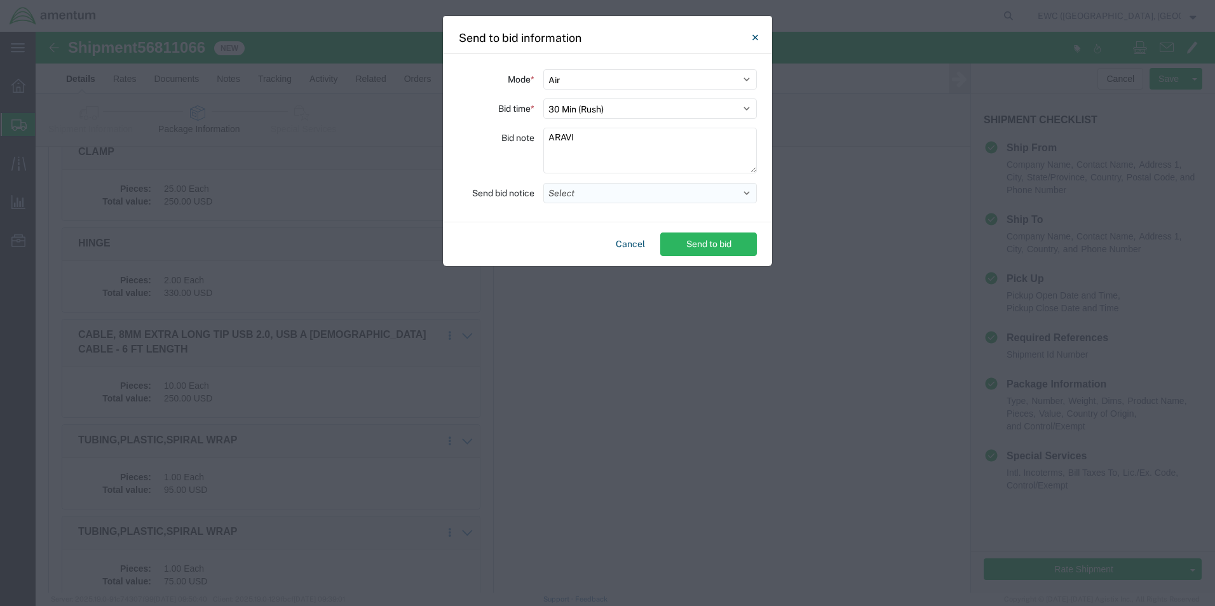
click at [579, 196] on button "Select" at bounding box center [650, 193] width 214 height 20
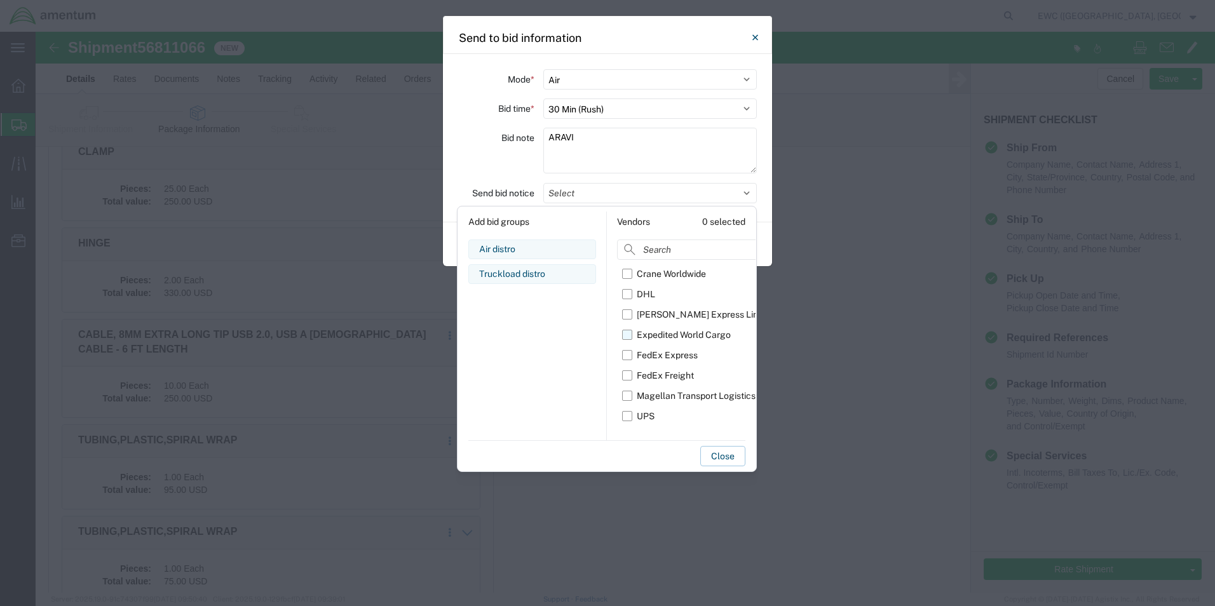
click at [625, 335] on label "Expedited World Cargo" at bounding box center [695, 335] width 146 height 20
click at [0, 0] on input "Expedited World Cargo" at bounding box center [0, 0] width 0 height 0
drag, startPoint x: 610, startPoint y: 452, endPoint x: 647, endPoint y: 575, distance: 128.1
click at [647, 575] on div "Send to bid information Mode * Select Small Parcel Truckload Air Rail Less than…" at bounding box center [607, 303] width 1215 height 606
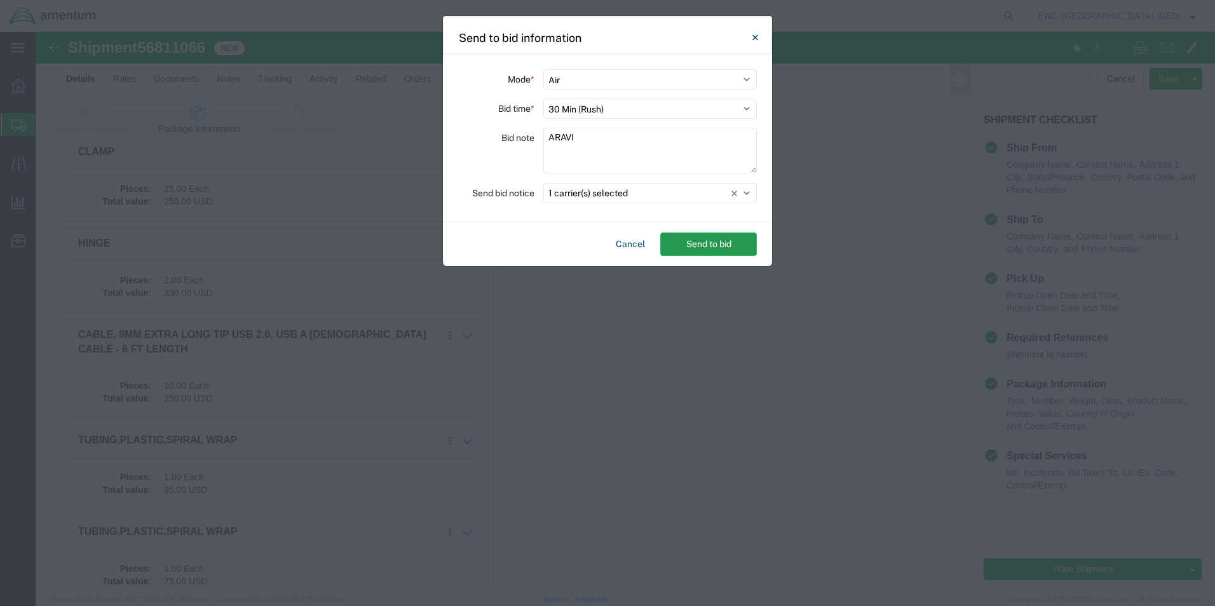
click at [726, 250] on button "Send to bid" at bounding box center [708, 245] width 97 height 24
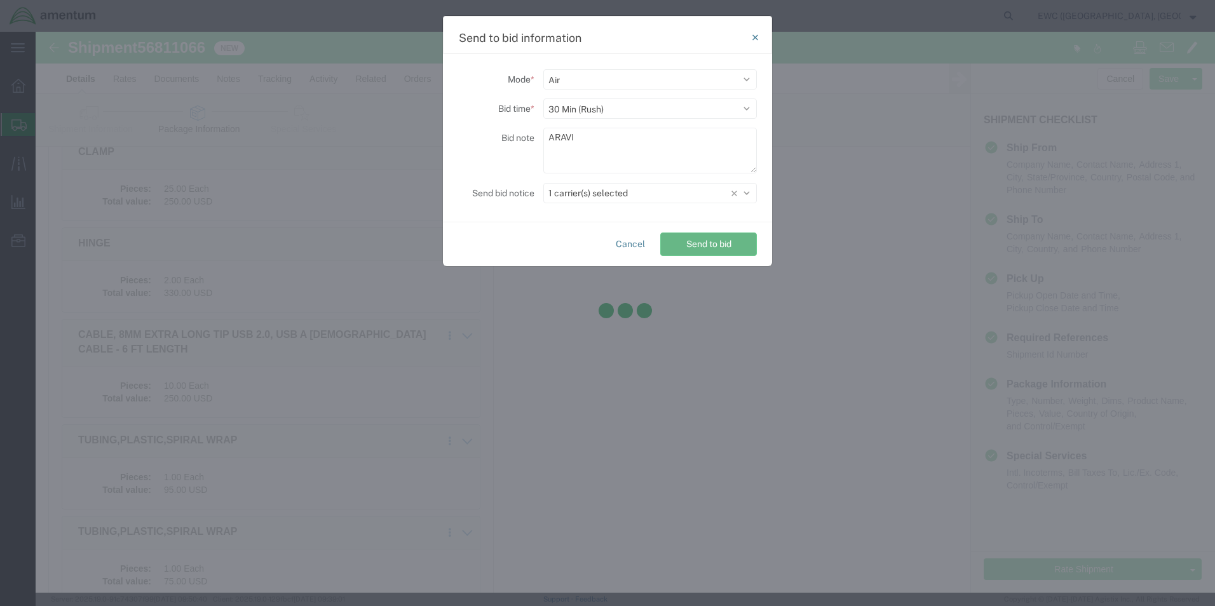
scroll to position [0, 0]
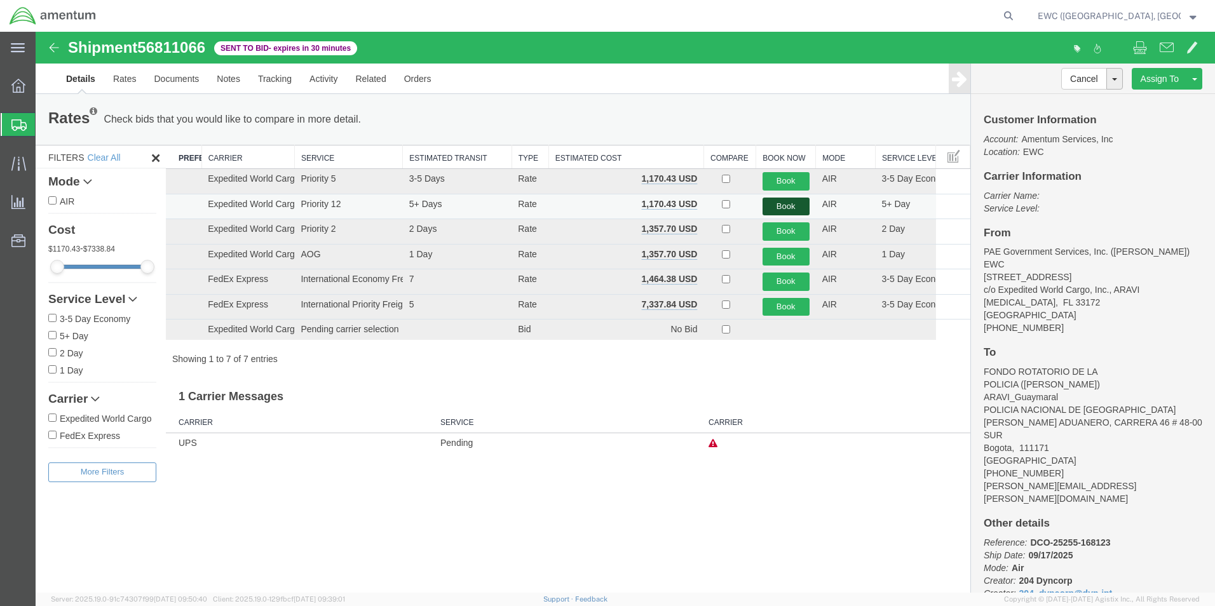
click at [794, 200] on button "Book" at bounding box center [786, 207] width 47 height 18
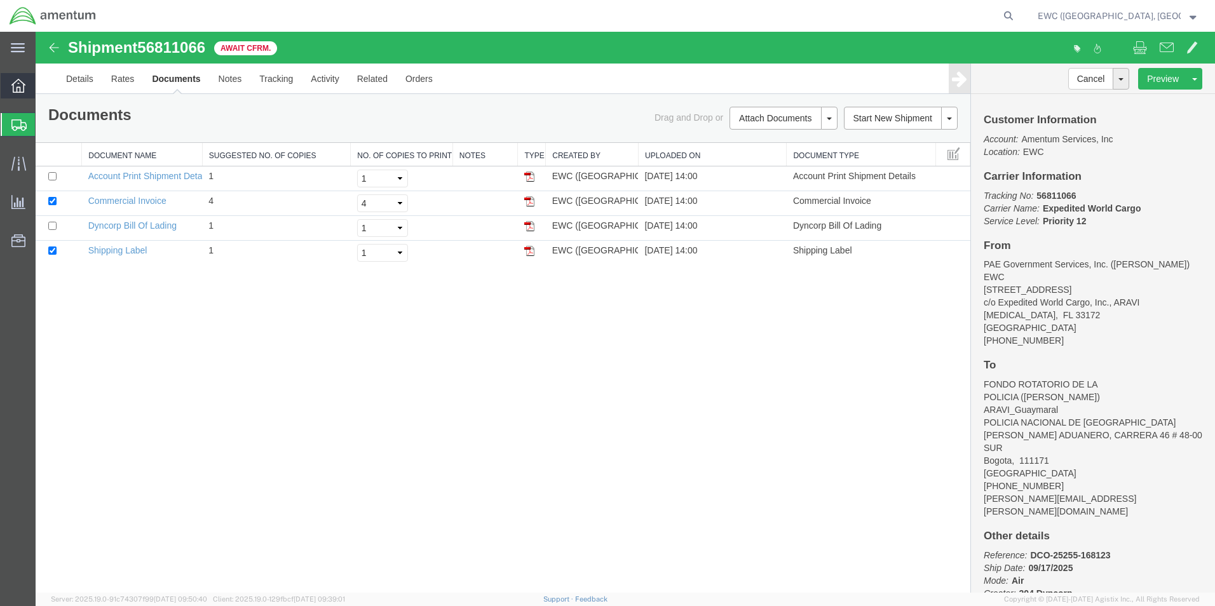
click at [17, 85] on icon at bounding box center [18, 86] width 14 height 14
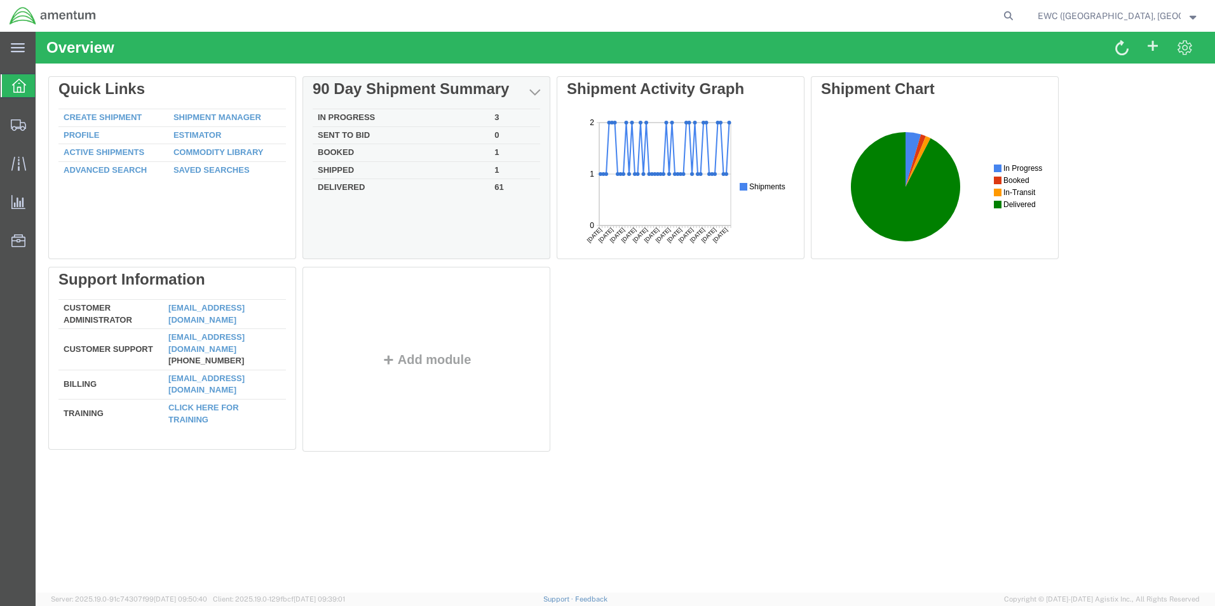
click at [341, 151] on td "Booked" at bounding box center [401, 153] width 177 height 18
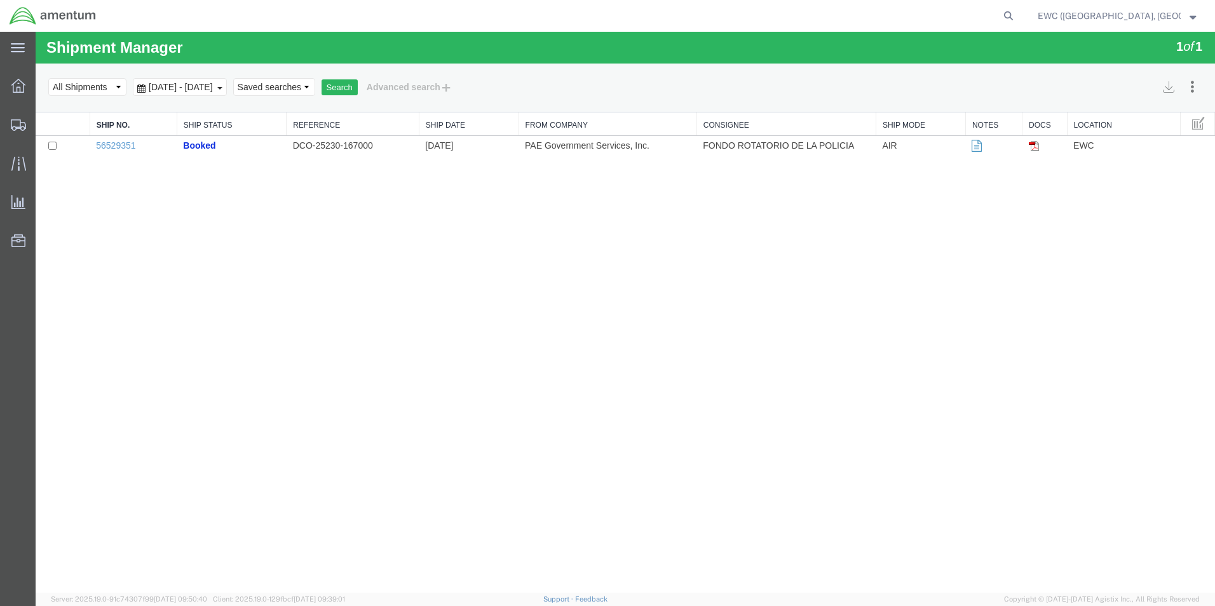
click at [1195, 15] on strong "button" at bounding box center [1193, 15] width 7 height 4
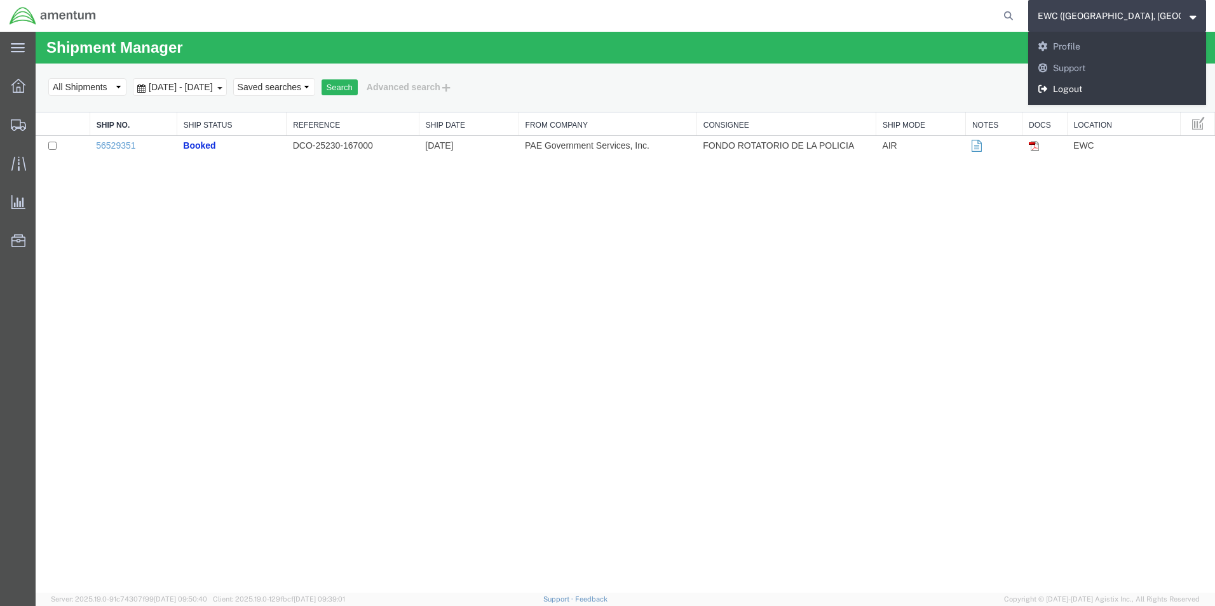
click at [1059, 89] on link "Logout" at bounding box center [1117, 90] width 178 height 22
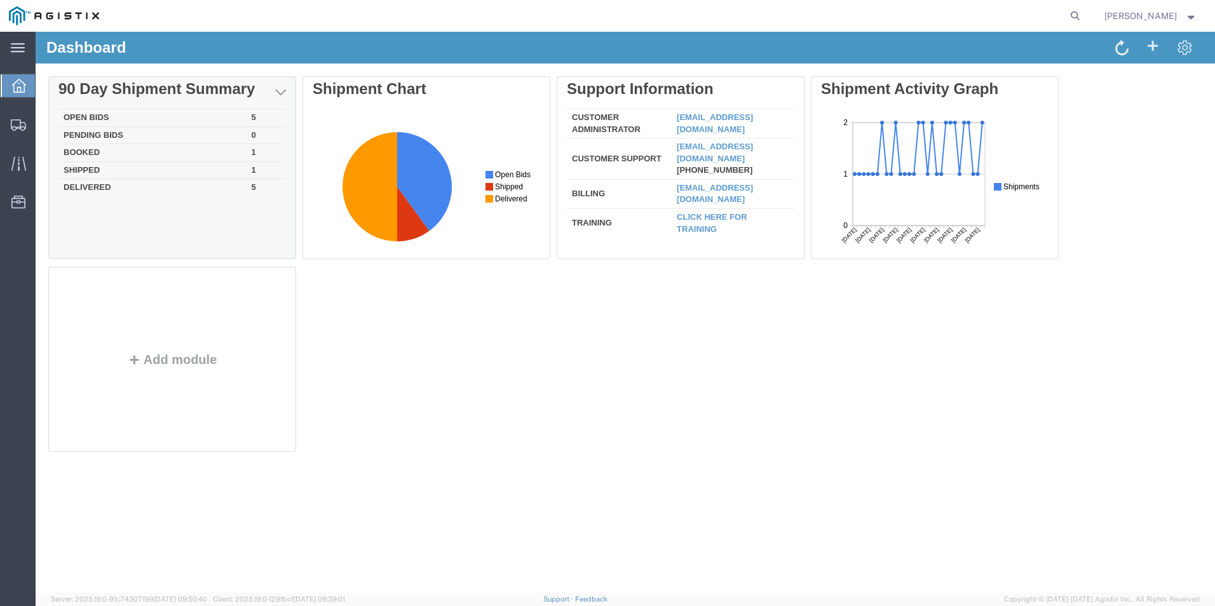
click at [75, 149] on td "Booked" at bounding box center [152, 153] width 188 height 18
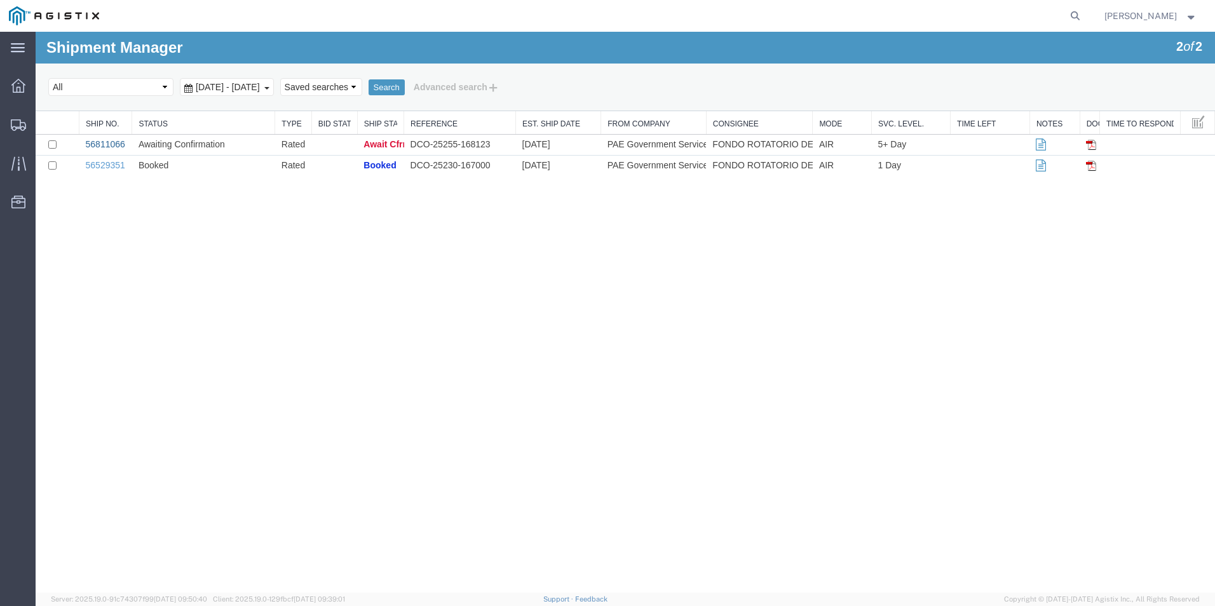
drag, startPoint x: 205, startPoint y: 160, endPoint x: 108, endPoint y: 144, distance: 98.0
click at [108, 144] on link "56811066" at bounding box center [105, 144] width 39 height 10
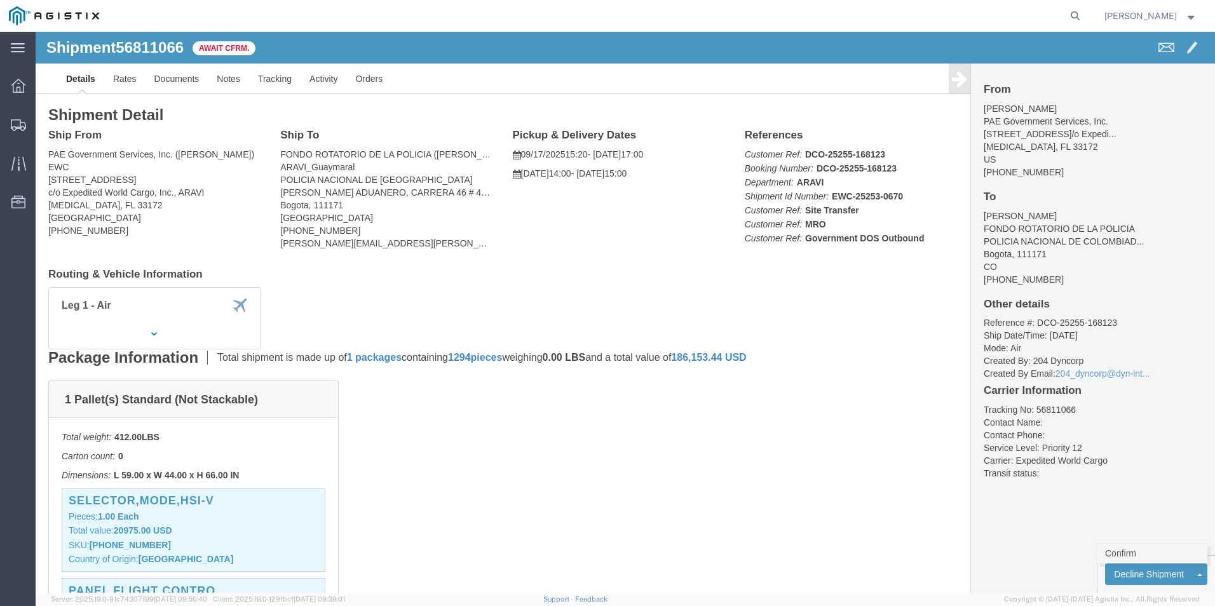
click link "Confirm"
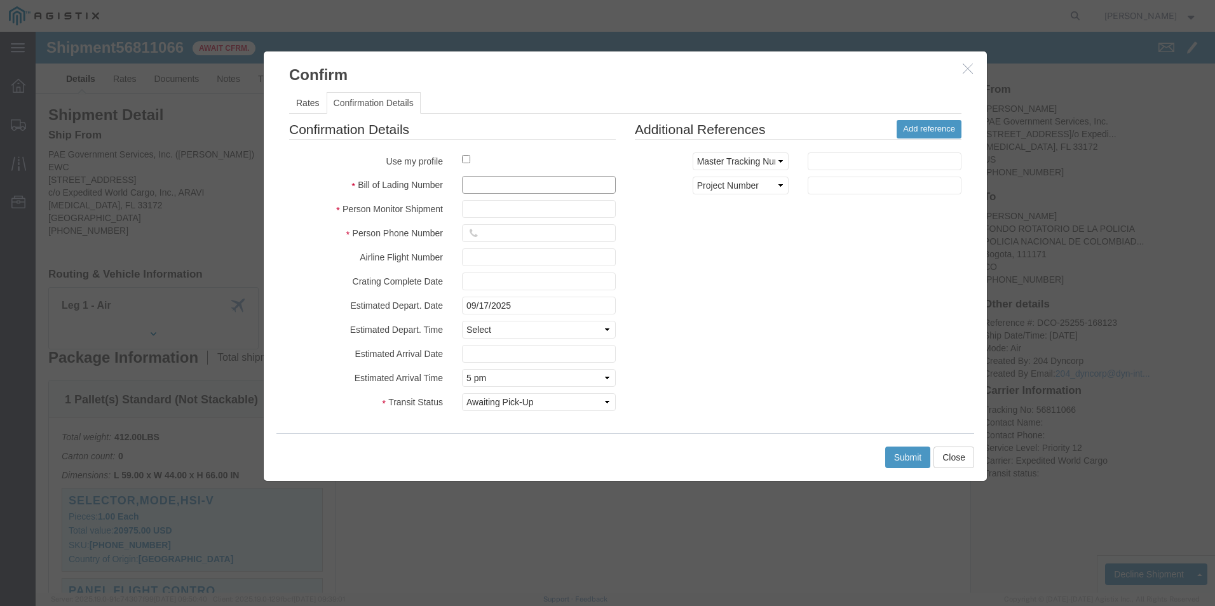
click input "text"
drag, startPoint x: 427, startPoint y: 151, endPoint x: 485, endPoint y: 151, distance: 57.8
click input "406-05144215"
type input "406-05144215"
click input "text"
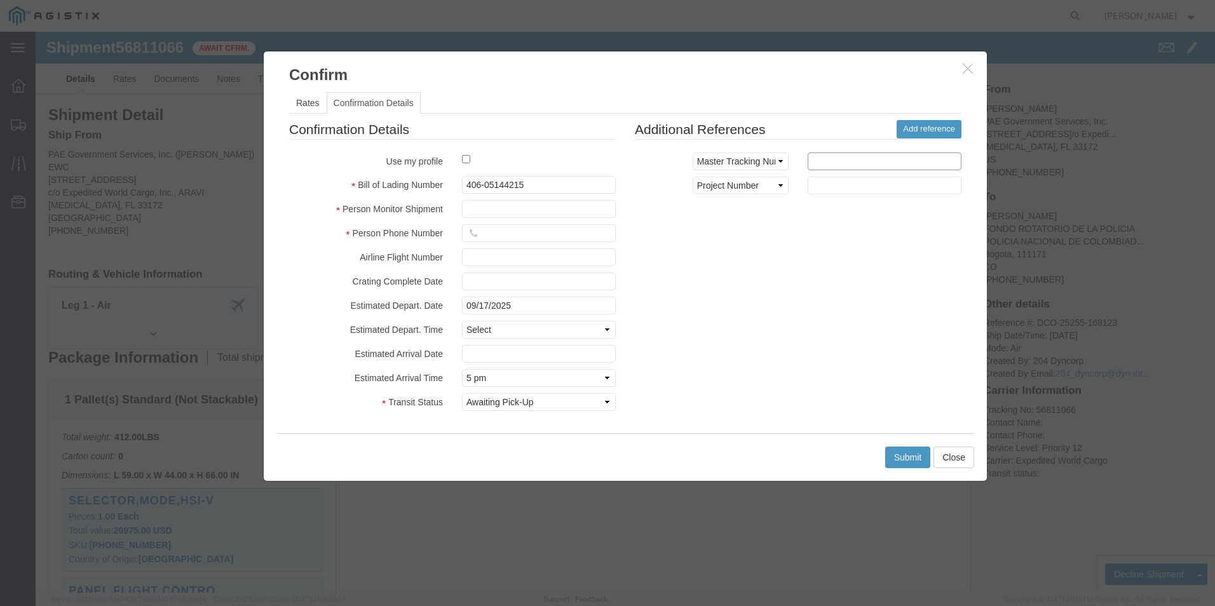
paste input "406-05144215"
type input "406-05144215"
click input "text"
type input "[PERSON_NAME]"
click input "text"
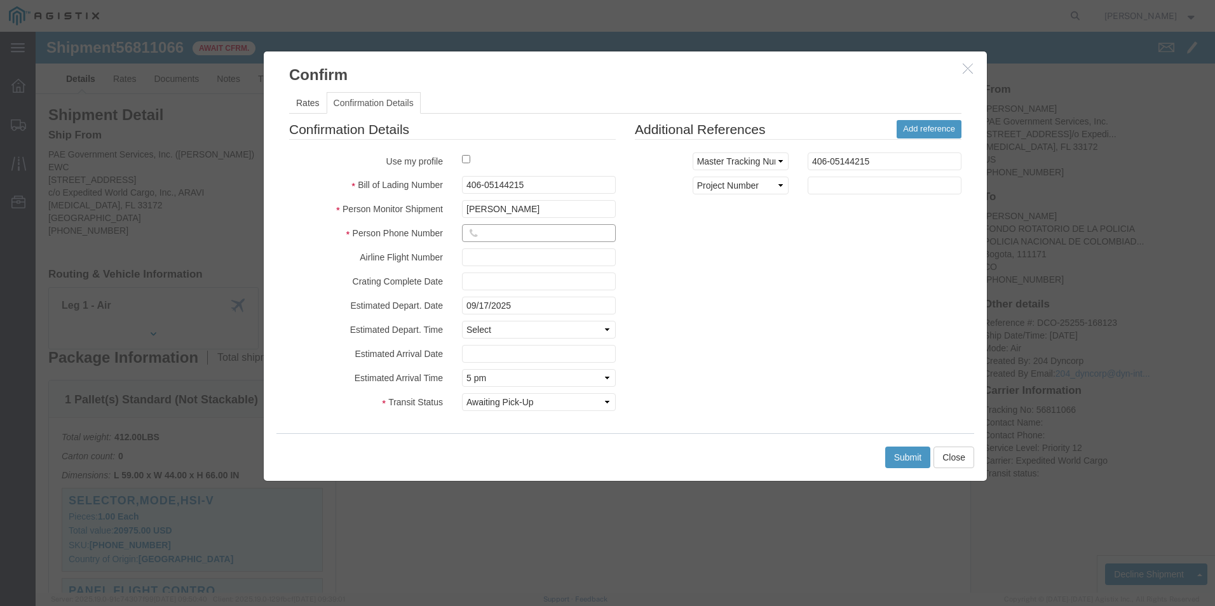
type input "3053925085"
click div "Confirmation Details Use my profile Bill of Lading Number 406-05144215 Person M…"
click select "Select Midnight 1 am 2 am 3 am 4 am 5 am 6 am 7 am 8 am 9 am 10 am 11 am 12 Noo…"
select select
click select "Select Midnight 1 am 2 am 3 am 4 am 5 am 6 am 7 am 8 am 9 am 10 am 11 am 12 Noo…"
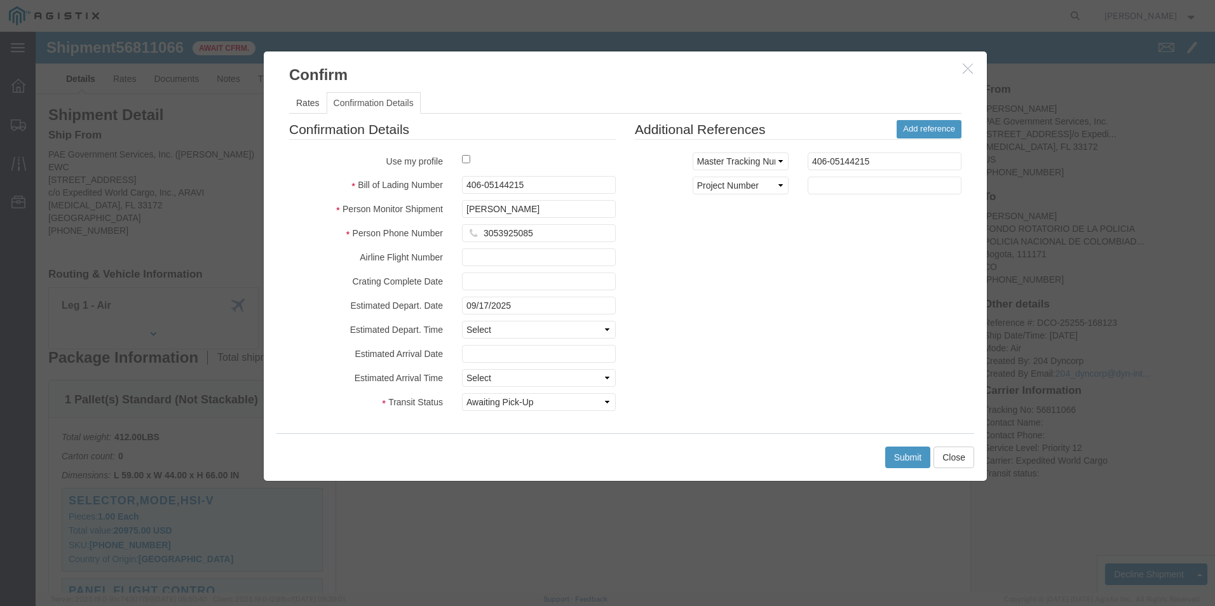
click div "Confirmation Details Use my profile Bill of Lading Number 406-05144215 Person M…"
click button "Submit"
